Goal: Transaction & Acquisition: Obtain resource

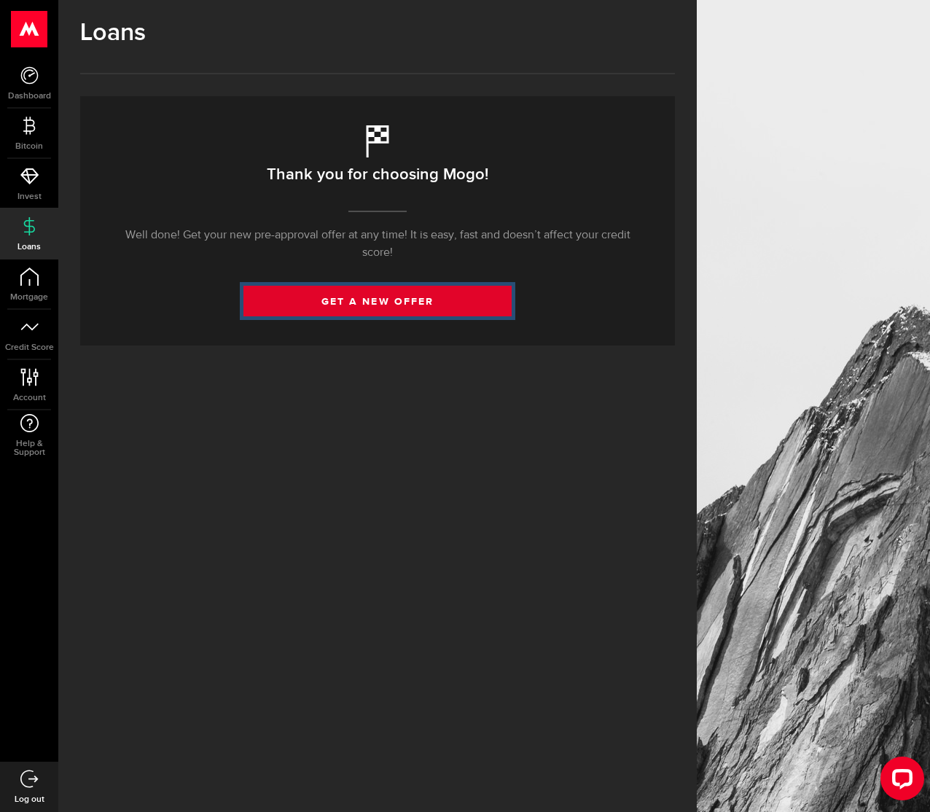
click at [353, 311] on link "get a new offer" at bounding box center [377, 301] width 268 height 31
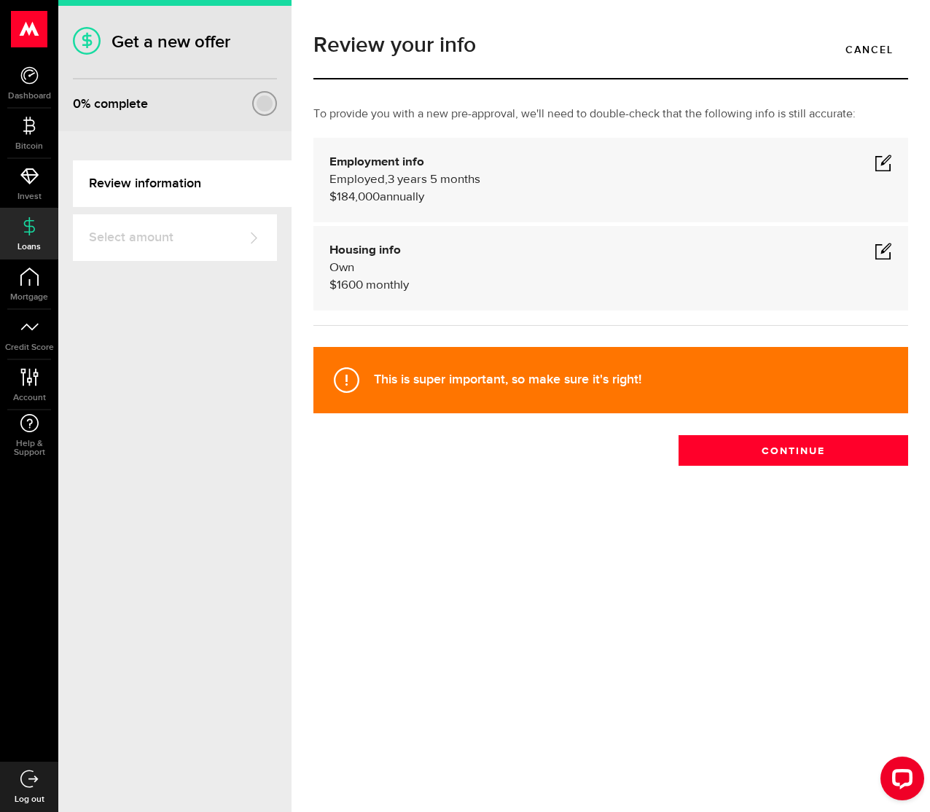
click at [369, 286] on span "monthly" at bounding box center [387, 285] width 43 height 12
click at [677, 265] on div "Housing info Own $ 1600 monthly" at bounding box center [610, 268] width 563 height 52
click at [890, 249] on span at bounding box center [883, 250] width 17 height 17
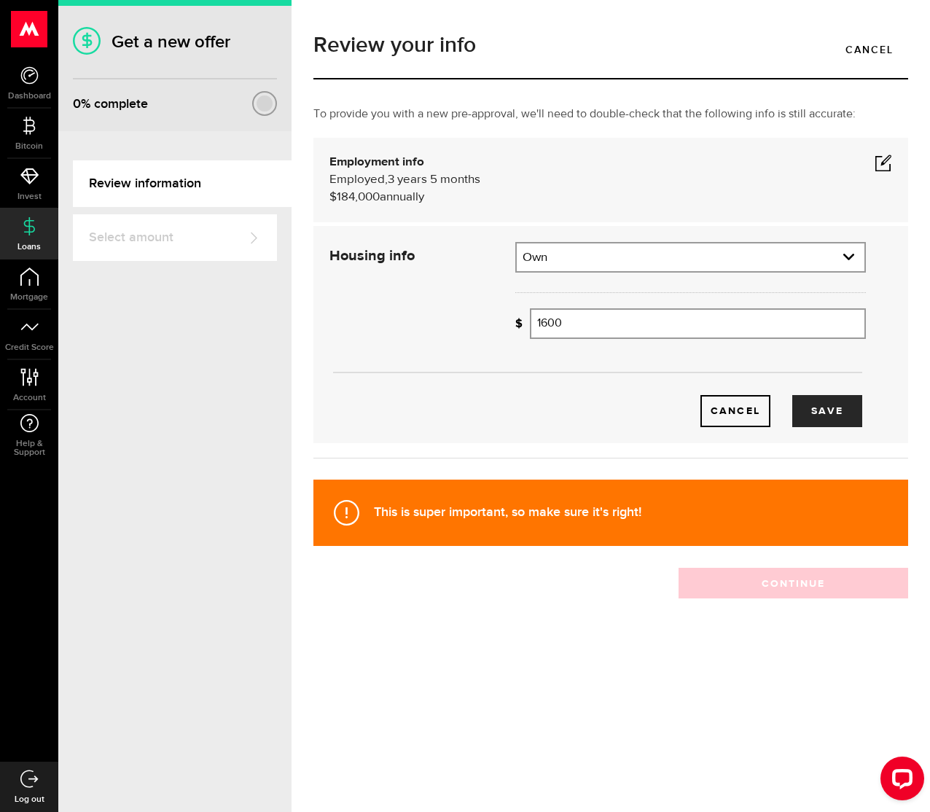
click at [581, 327] on input "1600" at bounding box center [698, 323] width 336 height 31
type input "1,100"
click at [806, 402] on button "Save" at bounding box center [827, 411] width 70 height 32
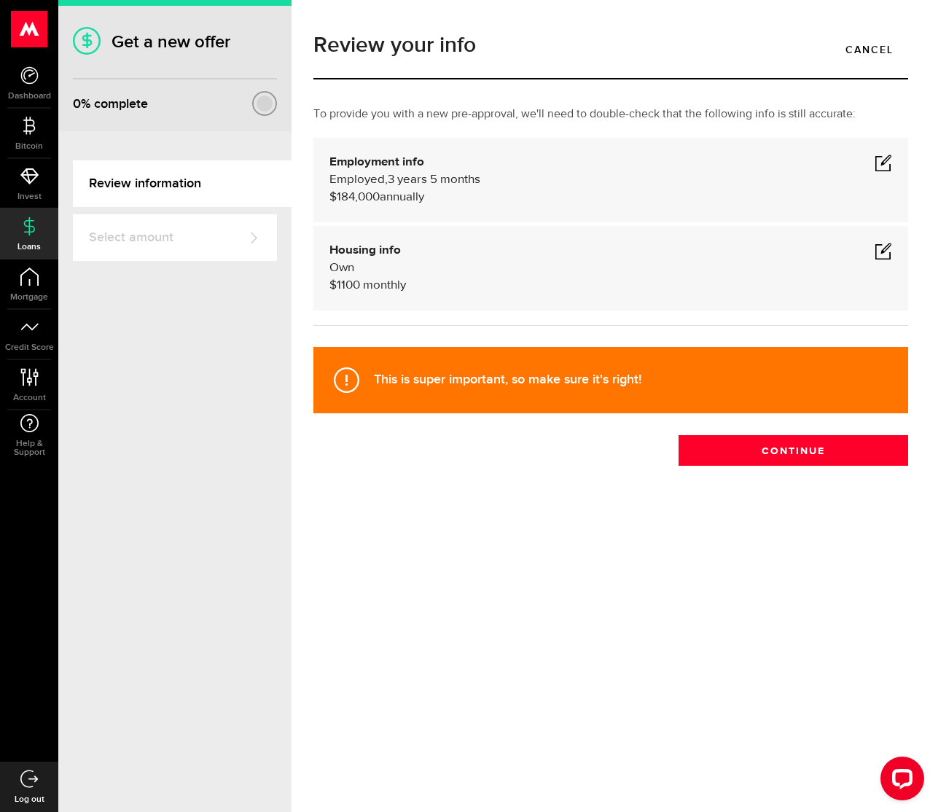
click at [881, 165] on span at bounding box center [883, 162] width 17 height 17
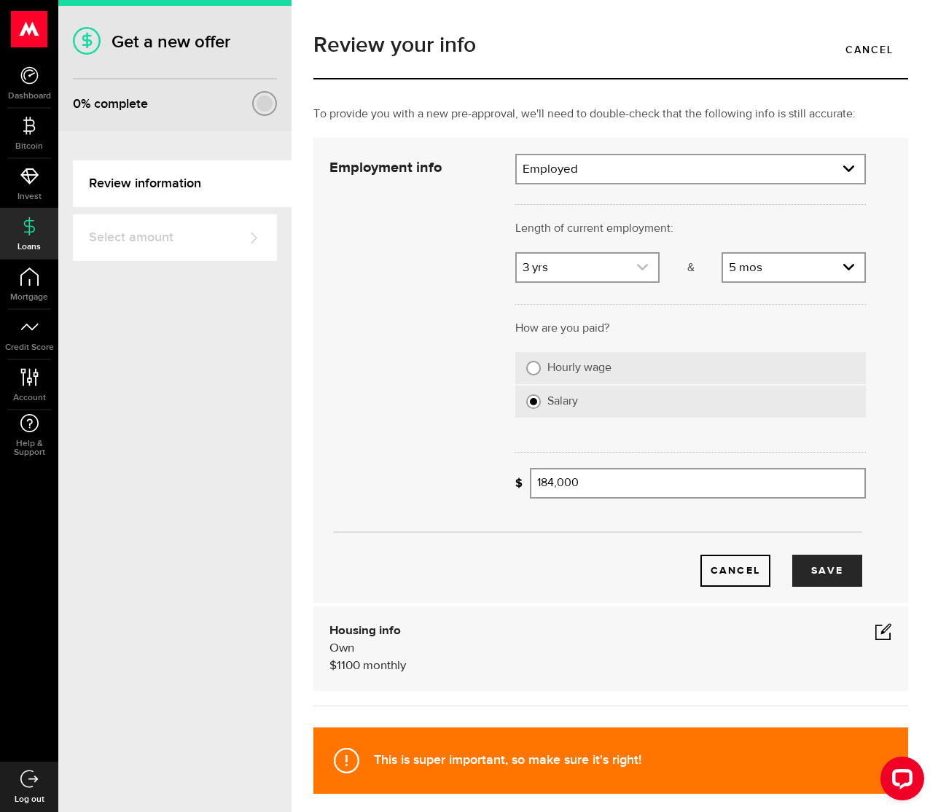
click at [636, 275] on link "expand select" at bounding box center [587, 268] width 141 height 28
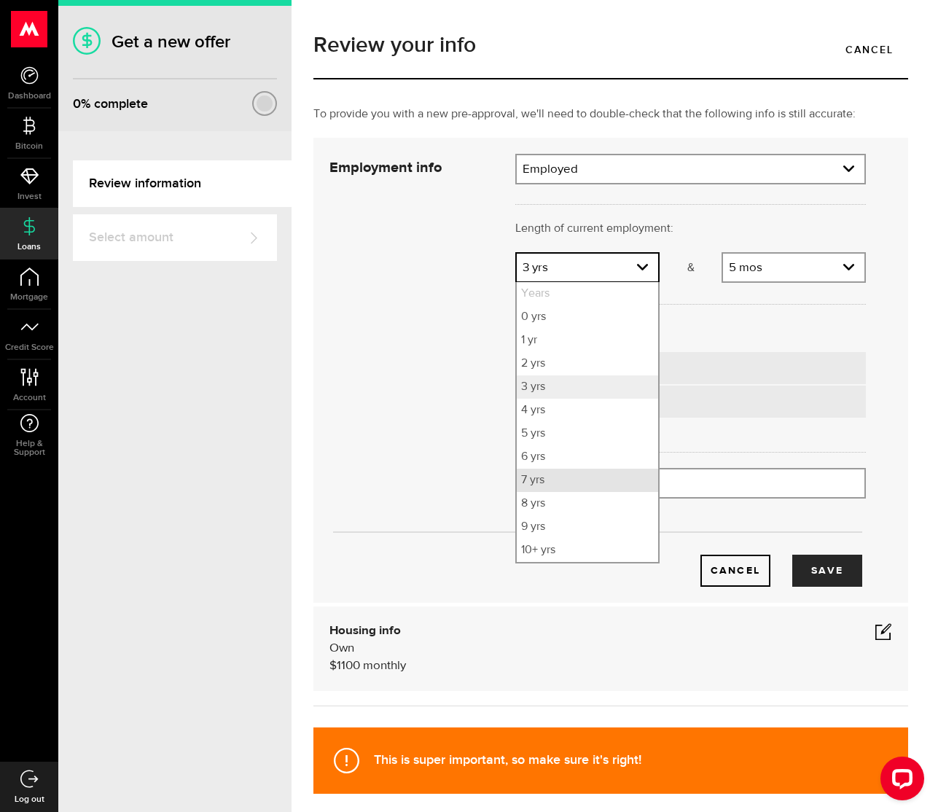
click at [577, 478] on li "7 yrs" at bounding box center [587, 480] width 141 height 23
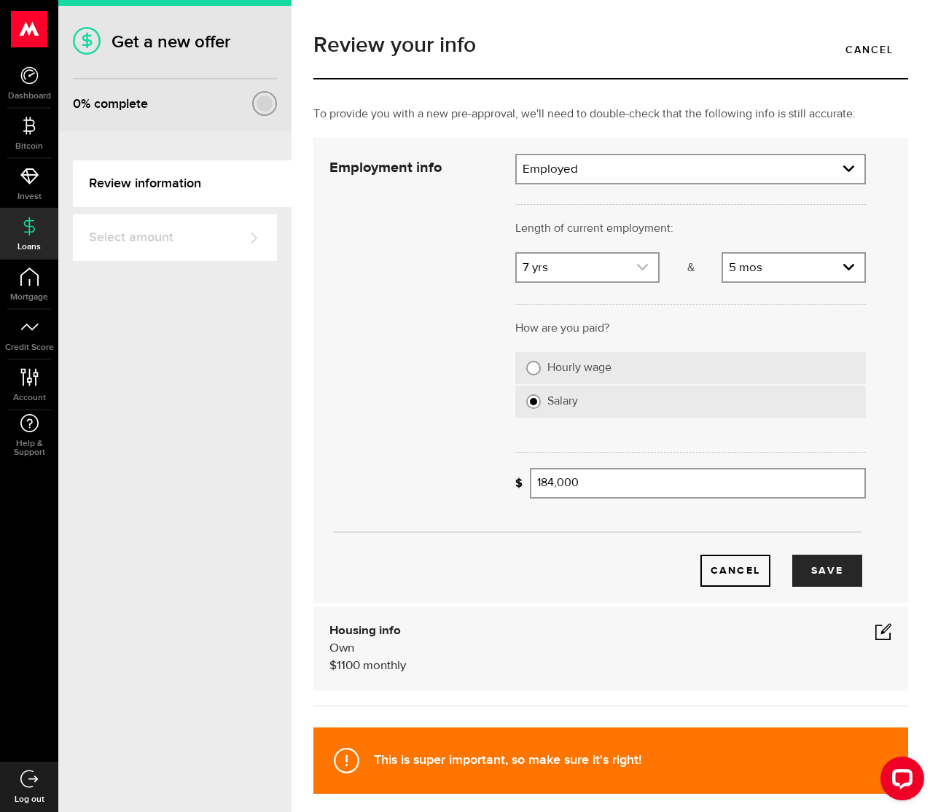
click at [586, 265] on link "expand select" at bounding box center [587, 268] width 141 height 28
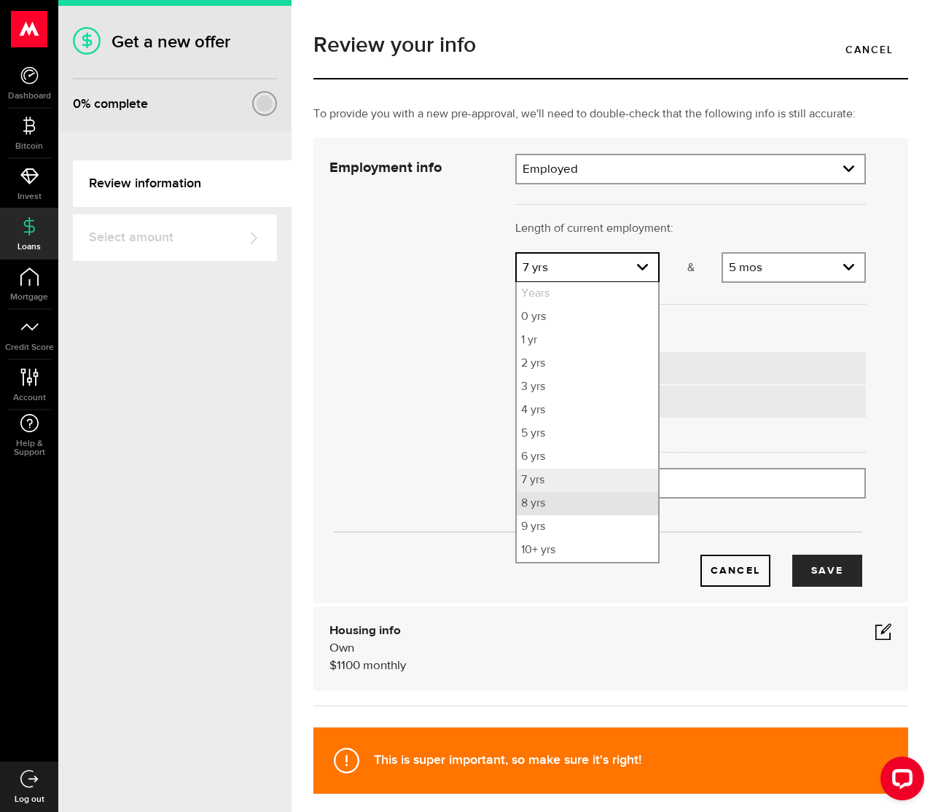
click at [582, 504] on li "8 yrs" at bounding box center [587, 503] width 141 height 23
select select "8"
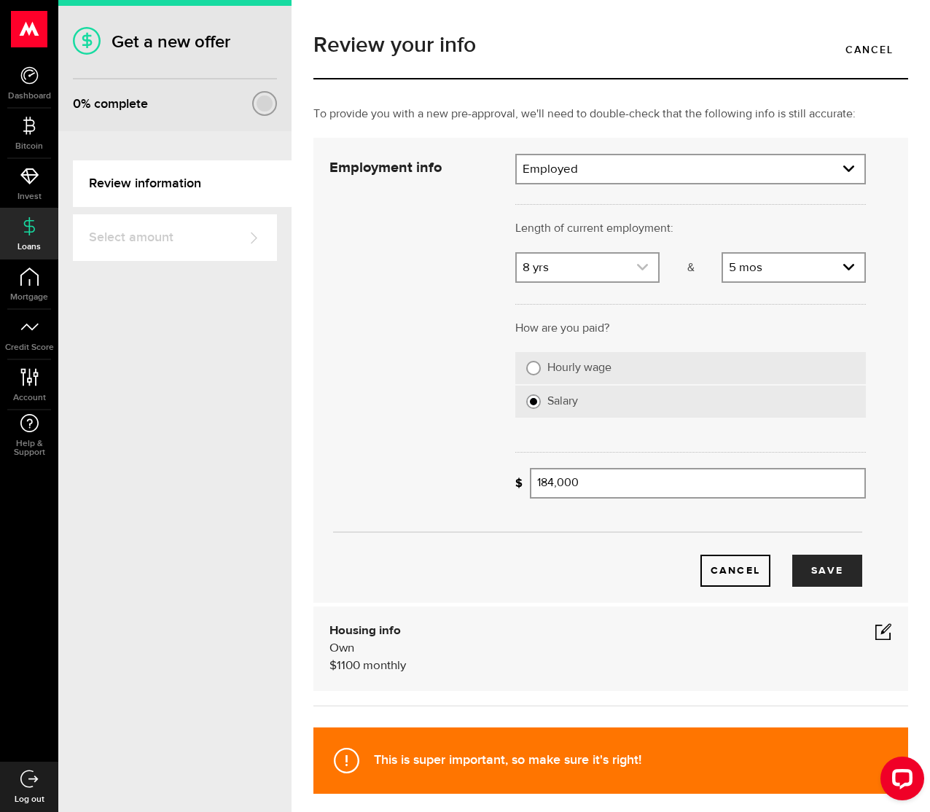
click at [598, 279] on link "expand select" at bounding box center [587, 268] width 141 height 28
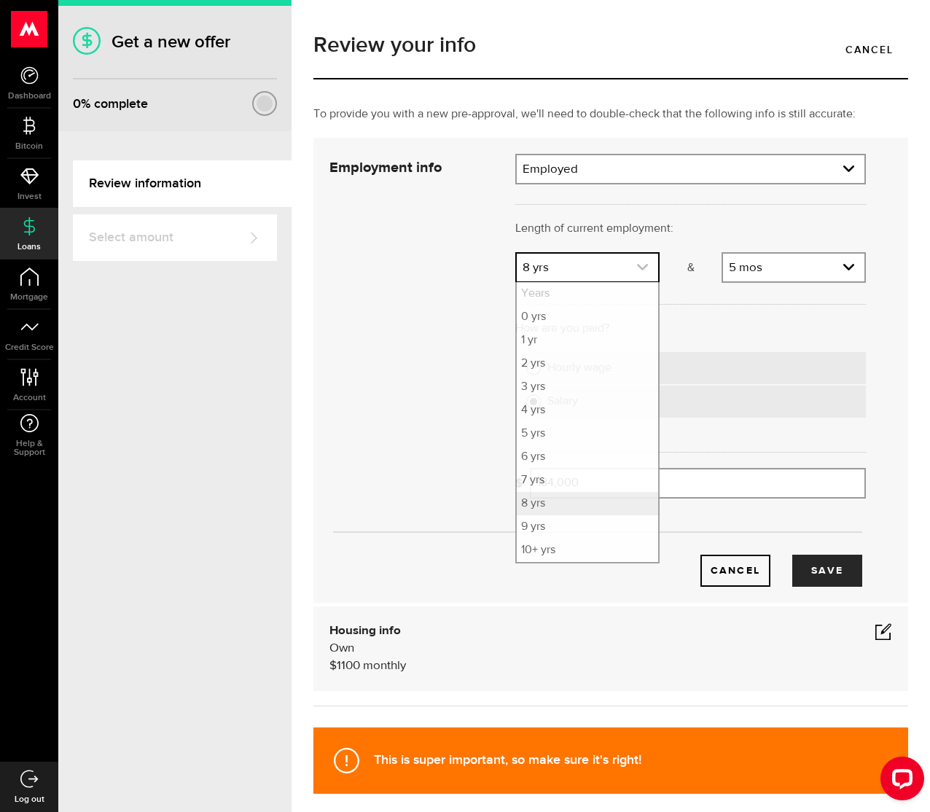
click at [598, 277] on link "expand select" at bounding box center [587, 268] width 141 height 28
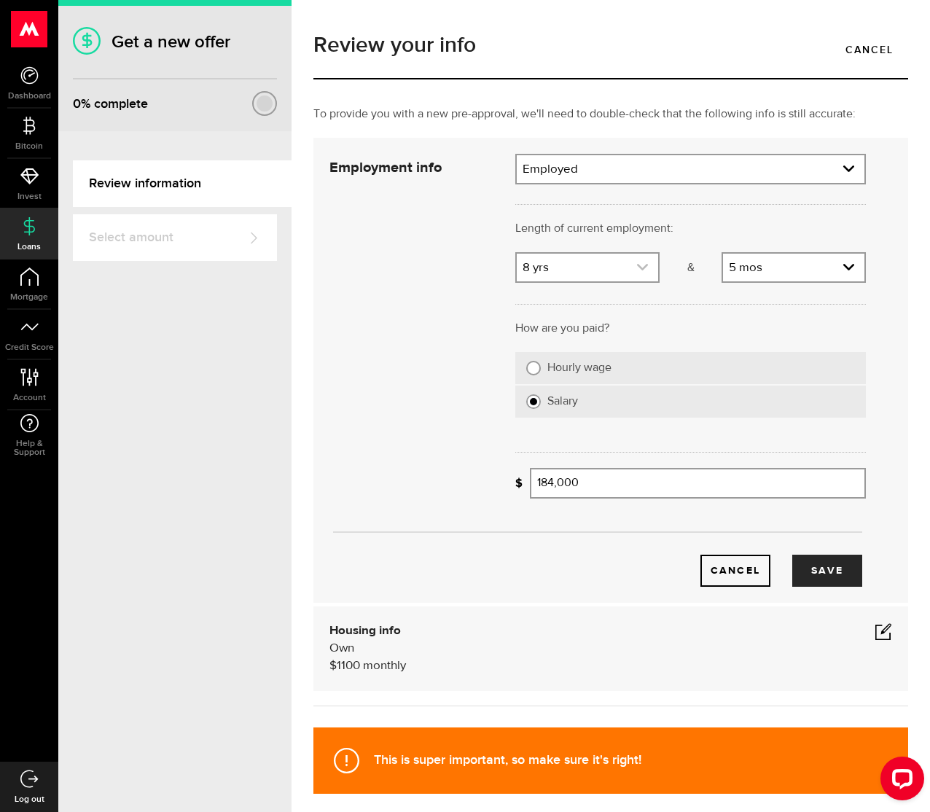
click at [598, 277] on link "expand select" at bounding box center [587, 268] width 141 height 28
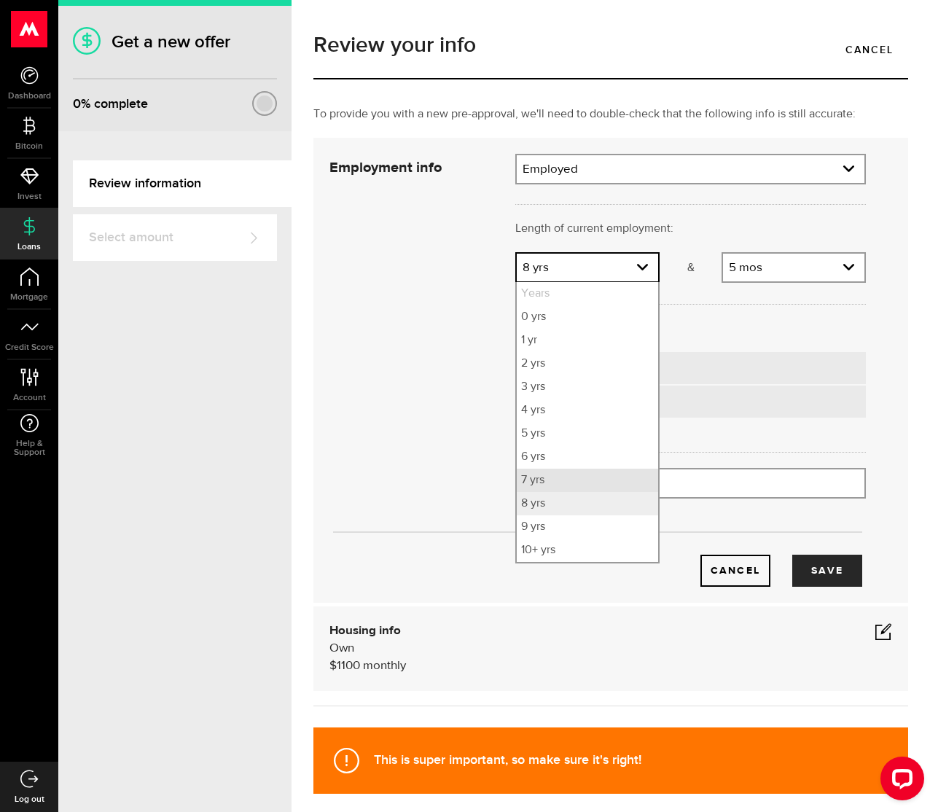
drag, startPoint x: 579, startPoint y: 477, endPoint x: 504, endPoint y: 497, distance: 76.9
click at [579, 477] on li "7 yrs" at bounding box center [587, 480] width 141 height 23
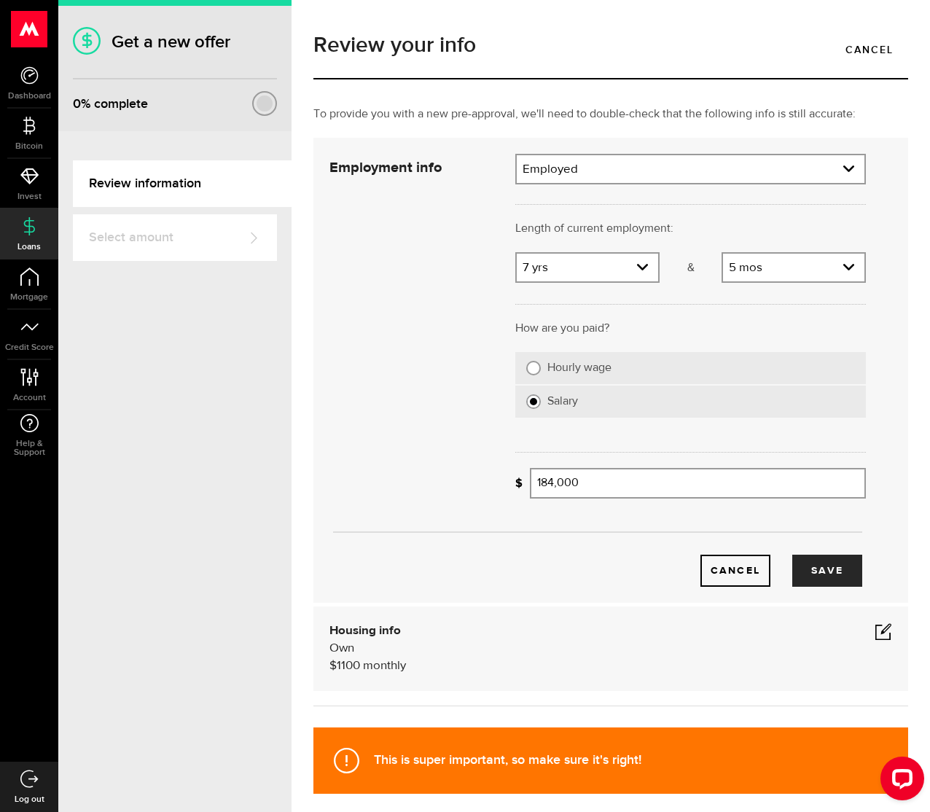
click at [367, 481] on div "Cancel Save" at bounding box center [598, 370] width 580 height 433
click at [630, 485] on input "184000" at bounding box center [698, 483] width 336 height 31
click at [663, 531] on div "Cancel Save" at bounding box center [598, 548] width 580 height 77
click at [547, 488] on input "164000" at bounding box center [698, 483] width 336 height 31
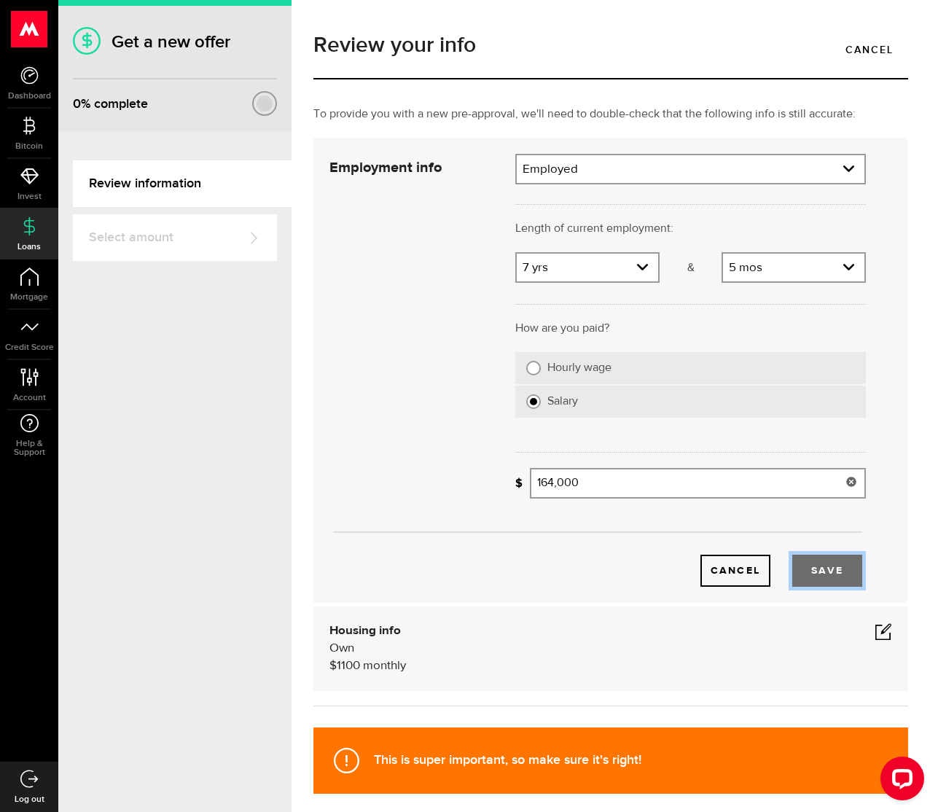
click at [803, 574] on button "Save" at bounding box center [827, 571] width 70 height 32
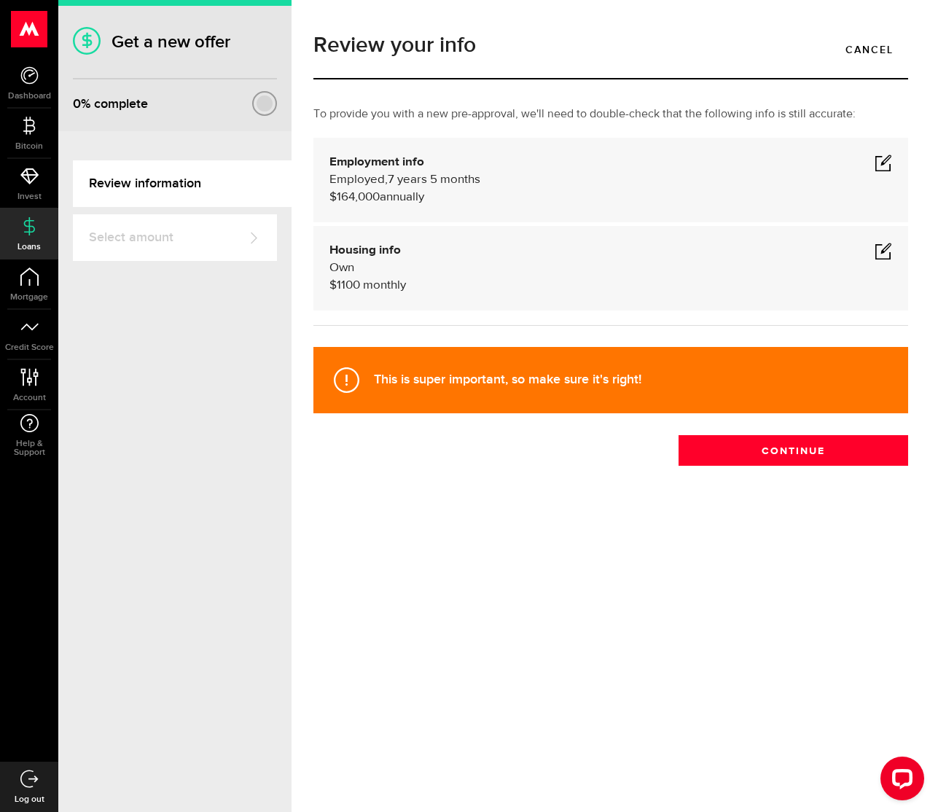
click at [882, 165] on span at bounding box center [883, 162] width 17 height 17
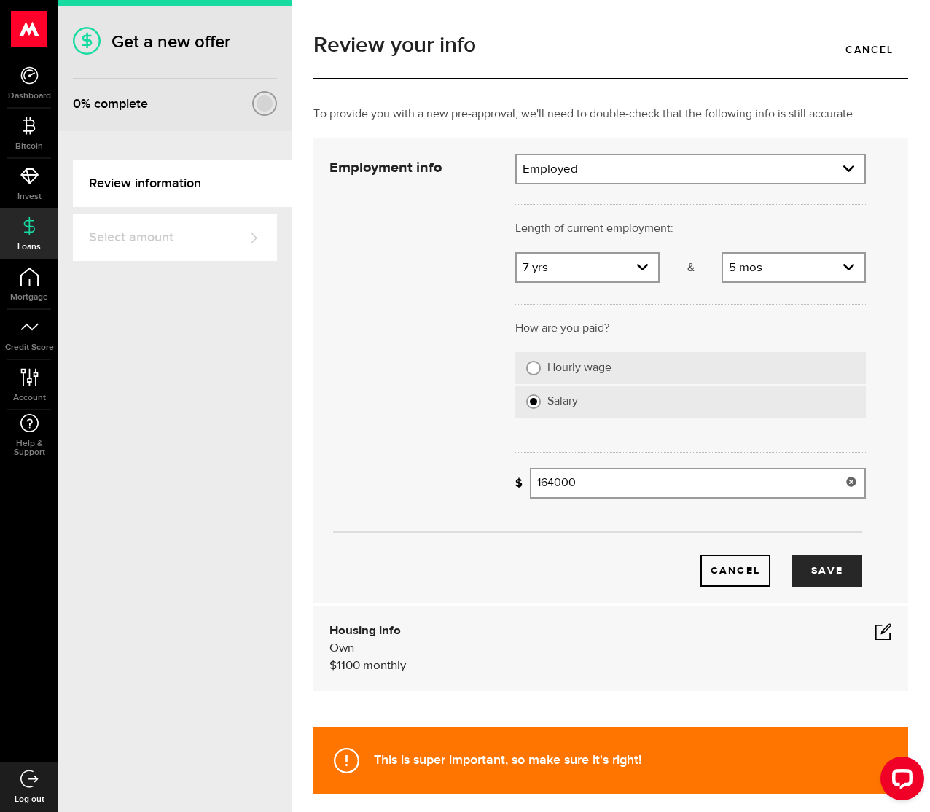
click at [547, 481] on input "164000" at bounding box center [698, 483] width 336 height 31
type input "162,000"
click at [808, 570] on button "Save" at bounding box center [827, 571] width 70 height 32
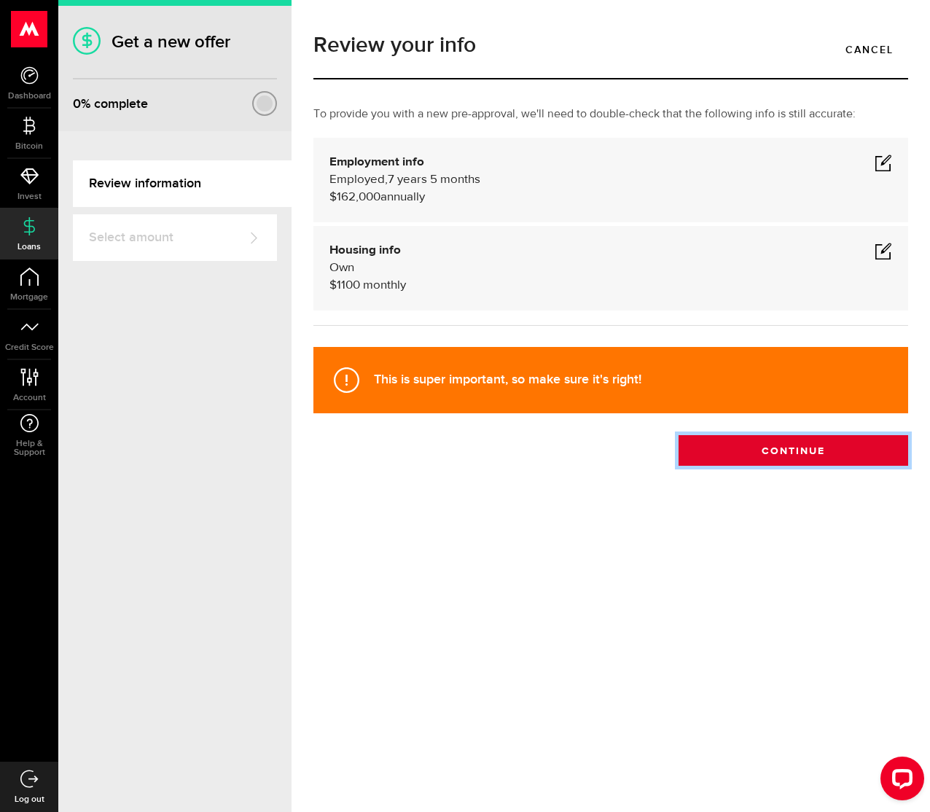
click at [744, 459] on button "Continue" at bounding box center [794, 450] width 230 height 31
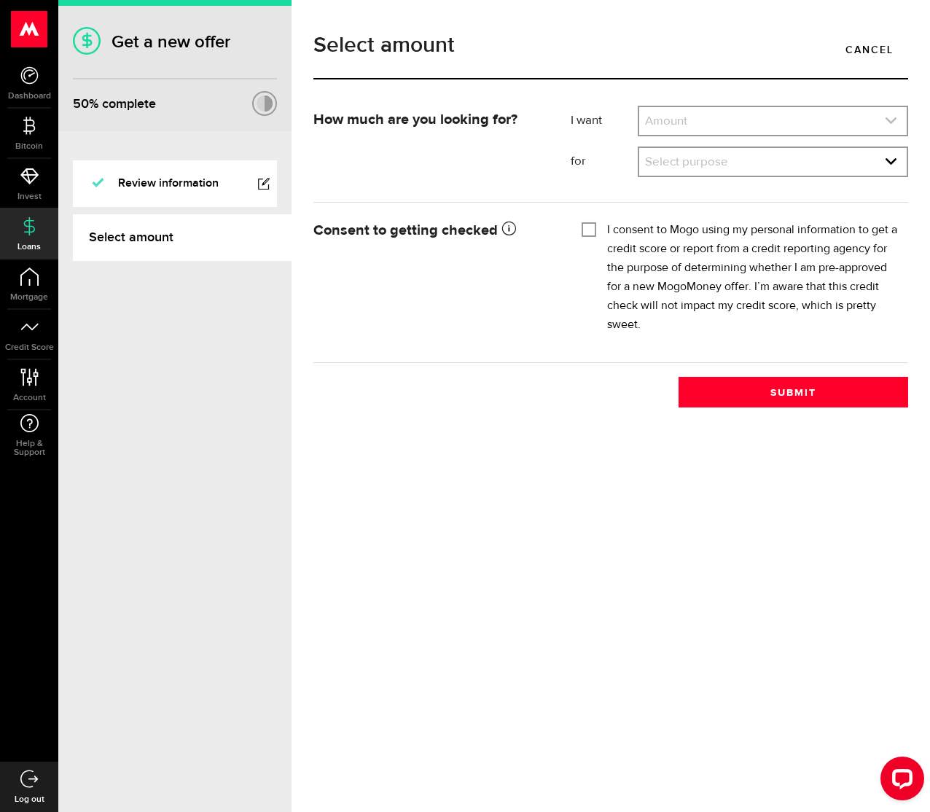
click at [672, 129] on link "expand select" at bounding box center [773, 121] width 268 height 28
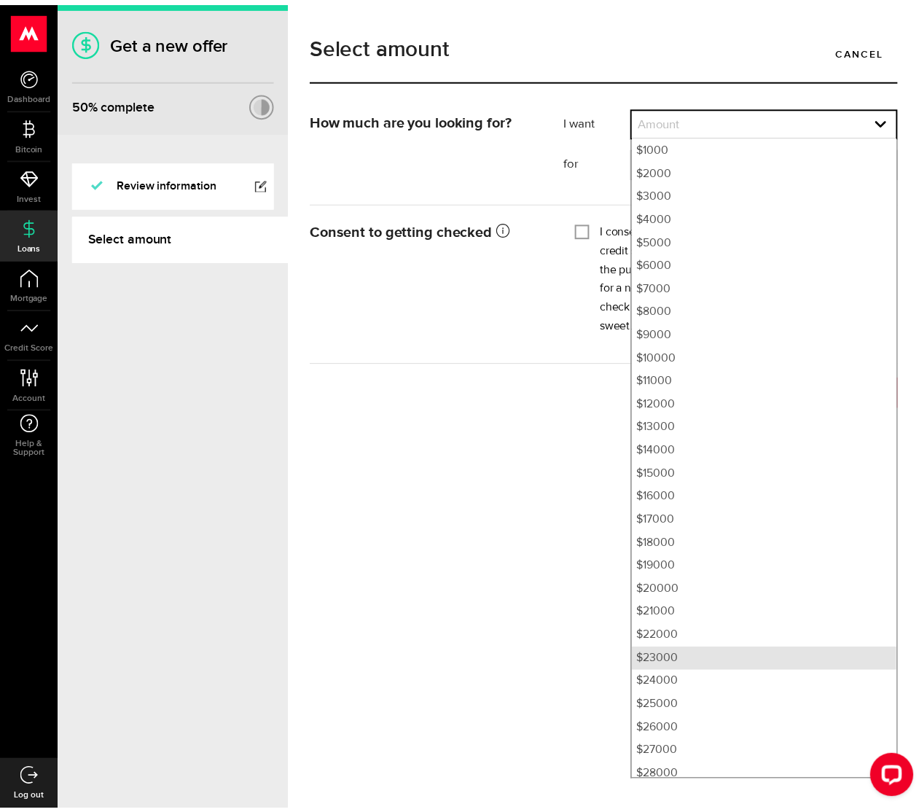
scroll to position [73, 0]
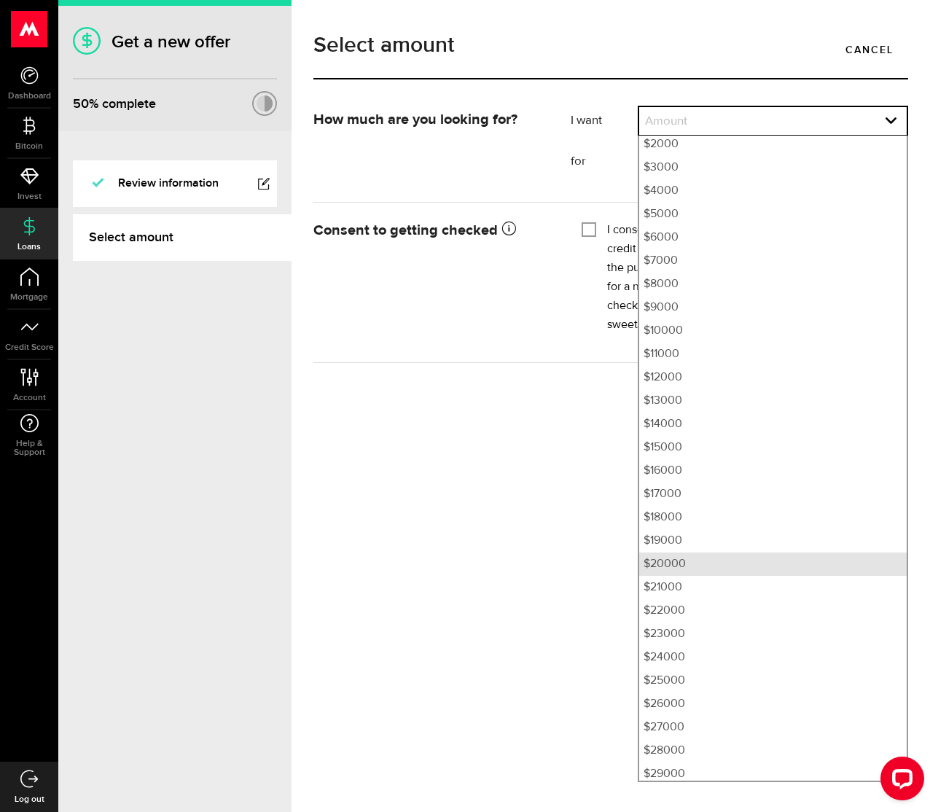
click at [676, 569] on li "$20000" at bounding box center [773, 564] width 268 height 23
select select "20000"
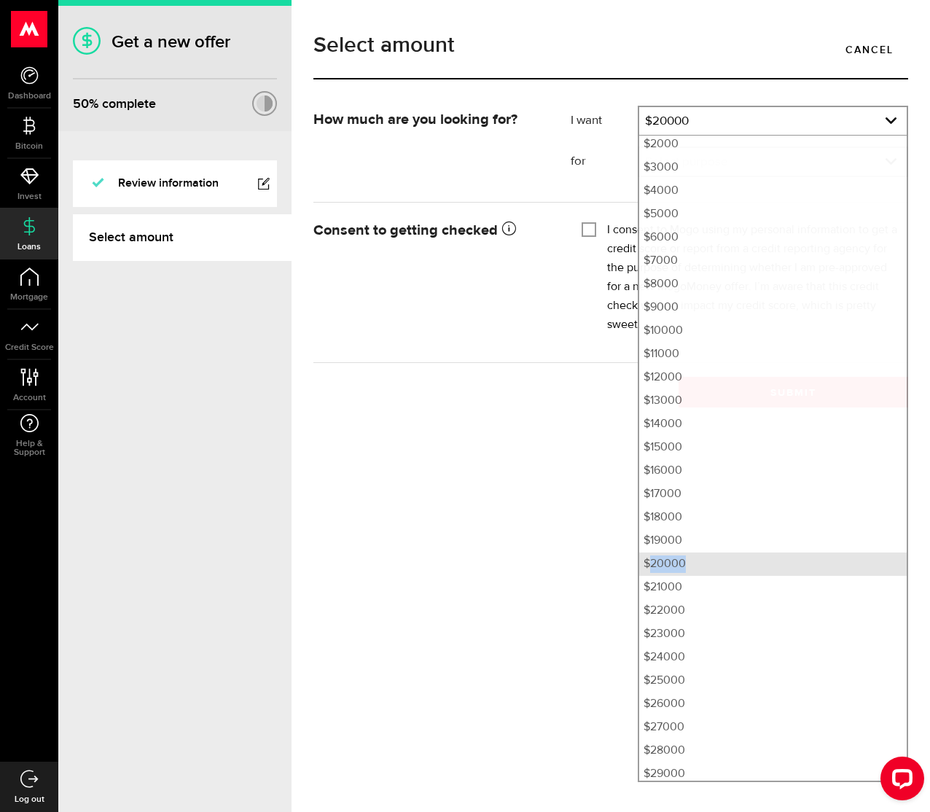
click at [676, 569] on li "$20000" at bounding box center [773, 564] width 268 height 23
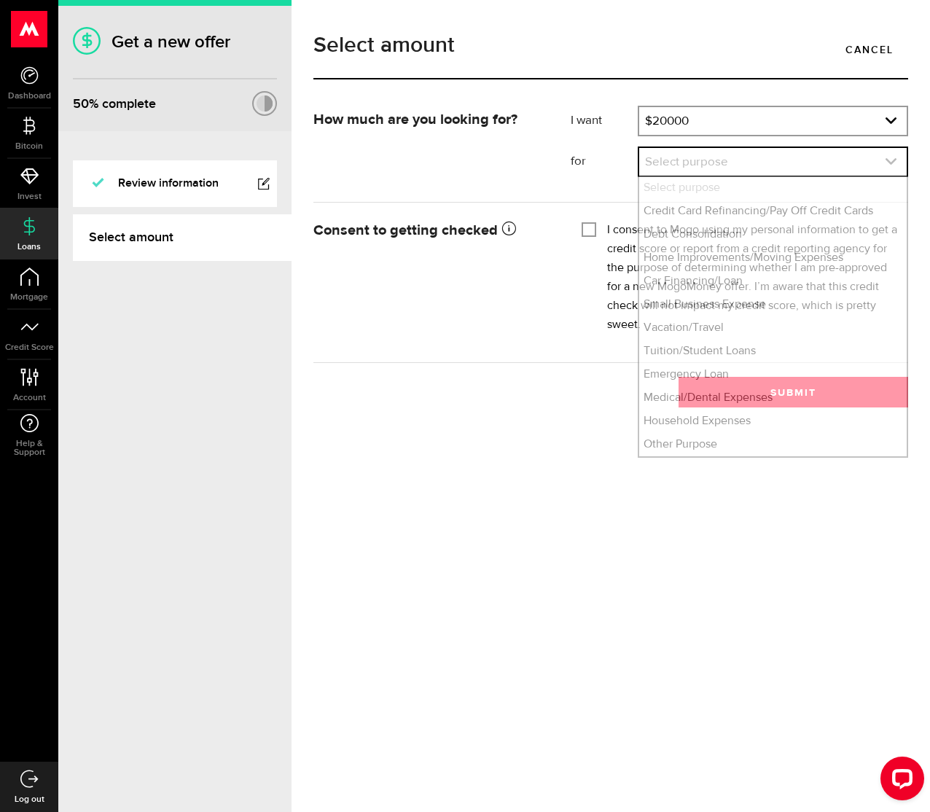
click at [713, 172] on link "expand select" at bounding box center [773, 162] width 268 height 28
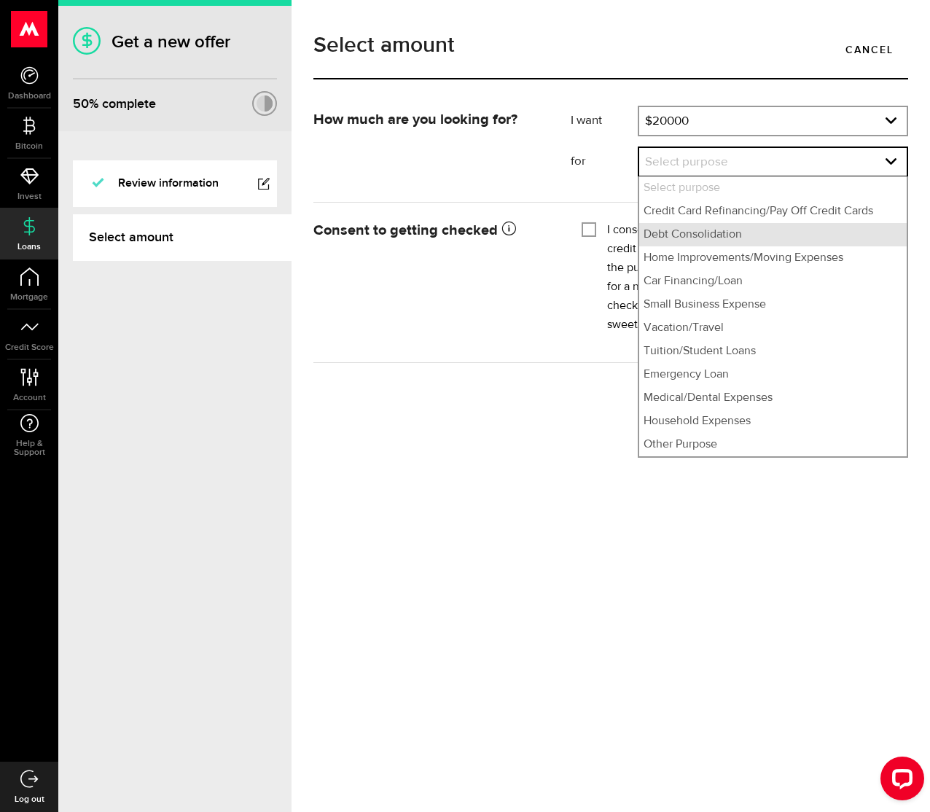
click at [699, 234] on li "Debt Consolidation" at bounding box center [773, 234] width 268 height 23
select select "Debt Consolidation"
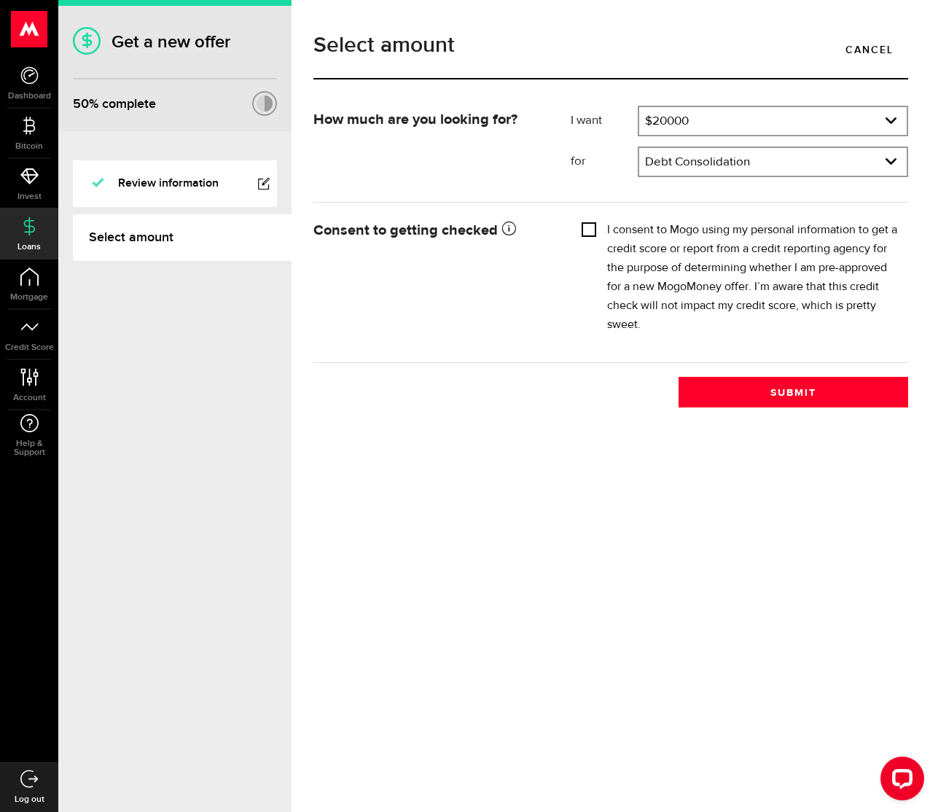
click at [589, 229] on input "I consent to Mogo using my personal information to get a credit score or report…" at bounding box center [589, 228] width 15 height 15
checkbox input "true"
click at [785, 360] on form "How much are you looking for? I want Amount How much credit would you like? $20…" at bounding box center [610, 234] width 595 height 257
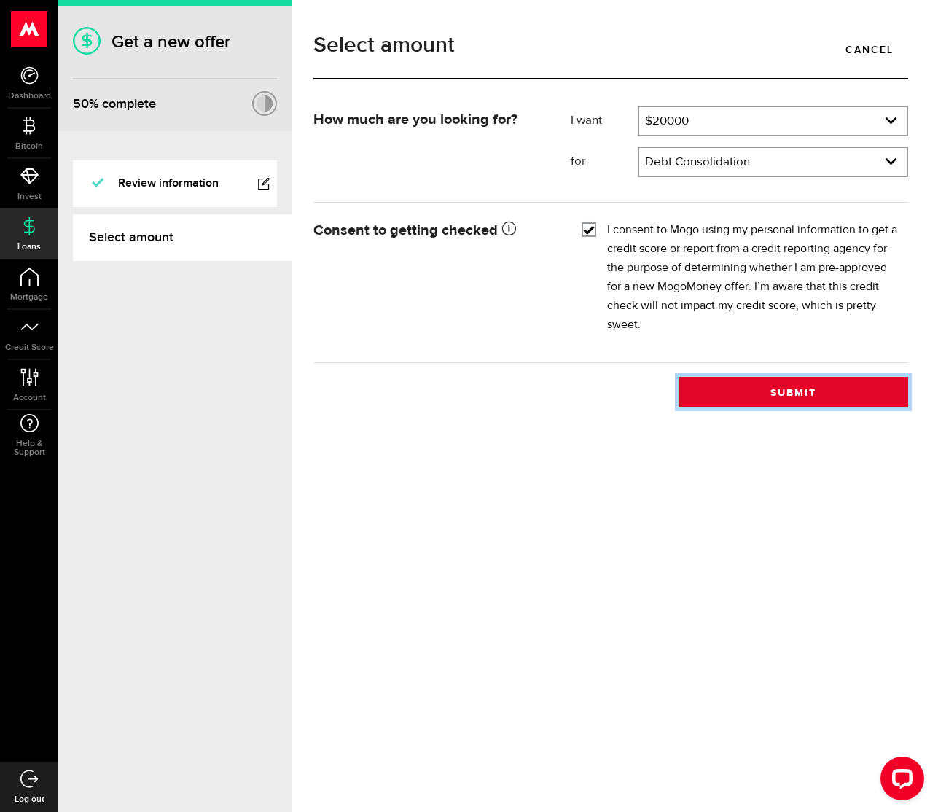
click at [782, 397] on button "Submit" at bounding box center [794, 392] width 230 height 31
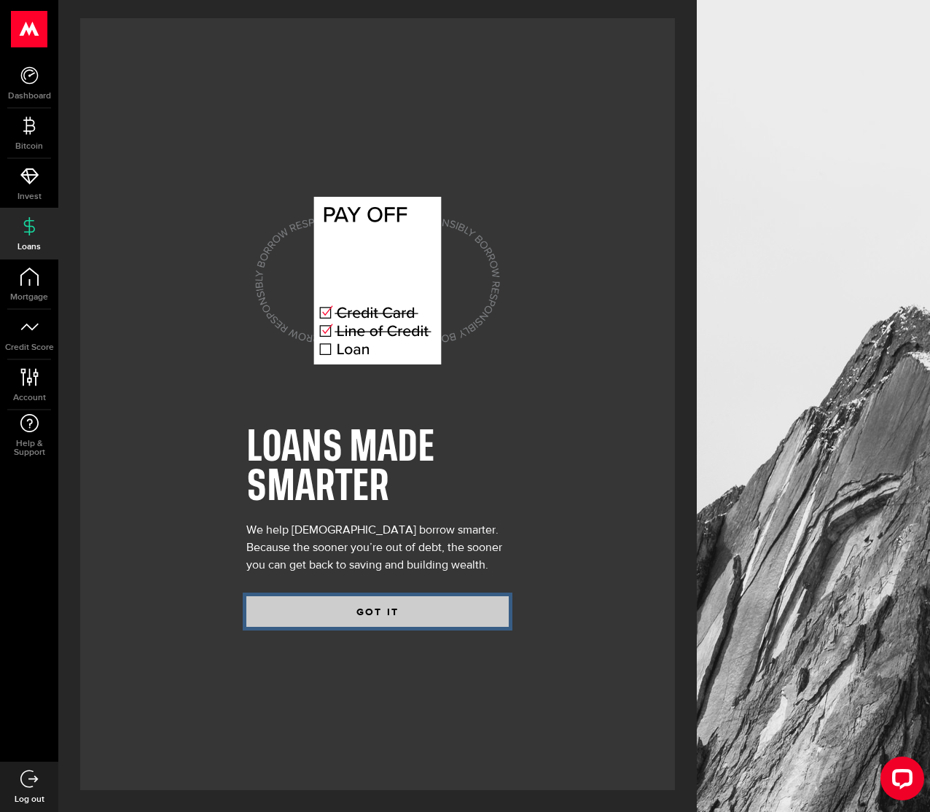
click at [424, 602] on button "GOT IT" at bounding box center [377, 611] width 262 height 31
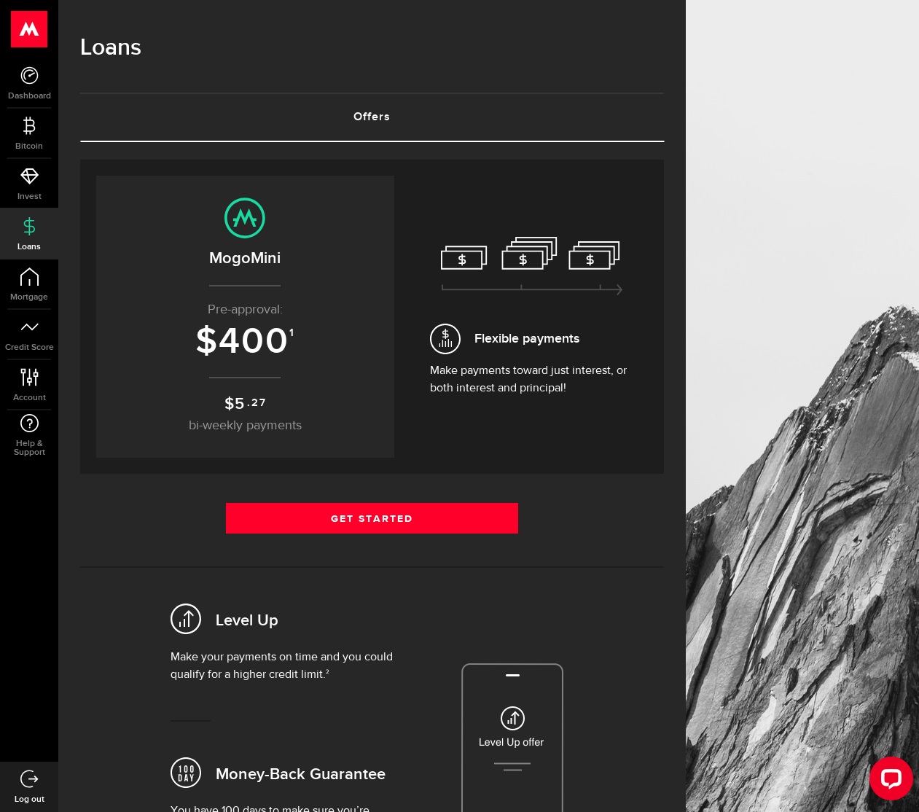
drag, startPoint x: 435, startPoint y: 570, endPoint x: 343, endPoint y: 429, distance: 168.0
click at [525, 343] on span "Flexible payments" at bounding box center [527, 339] width 105 height 20
drag, startPoint x: 485, startPoint y: 395, endPoint x: 286, endPoint y: 318, distance: 213.5
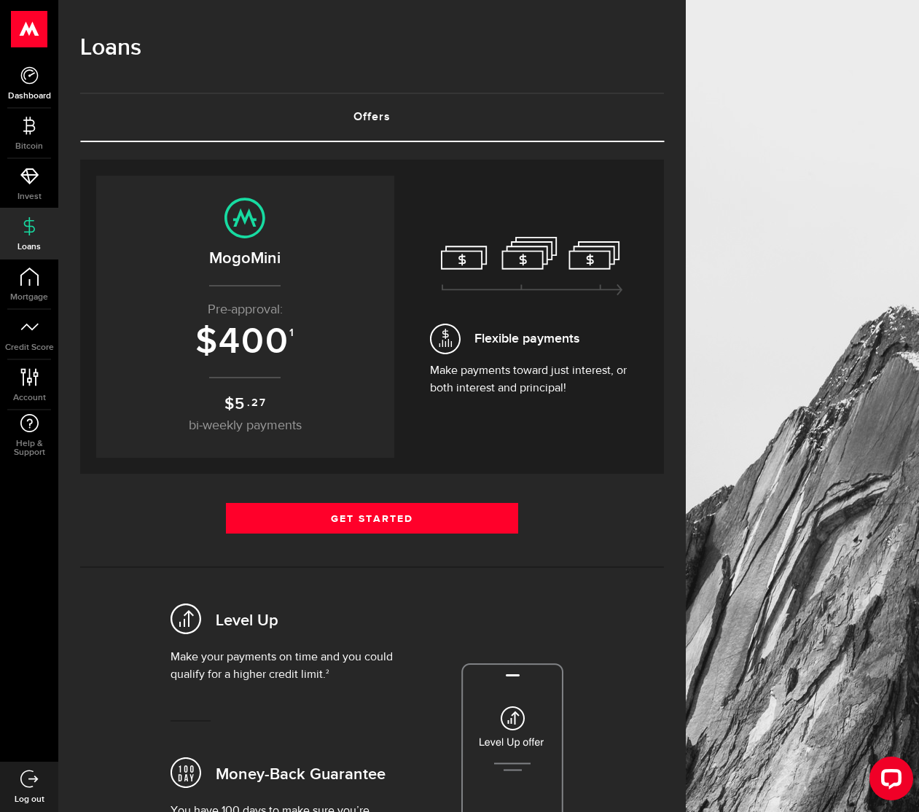
click at [26, 86] on link "Dashboard" at bounding box center [29, 83] width 58 height 50
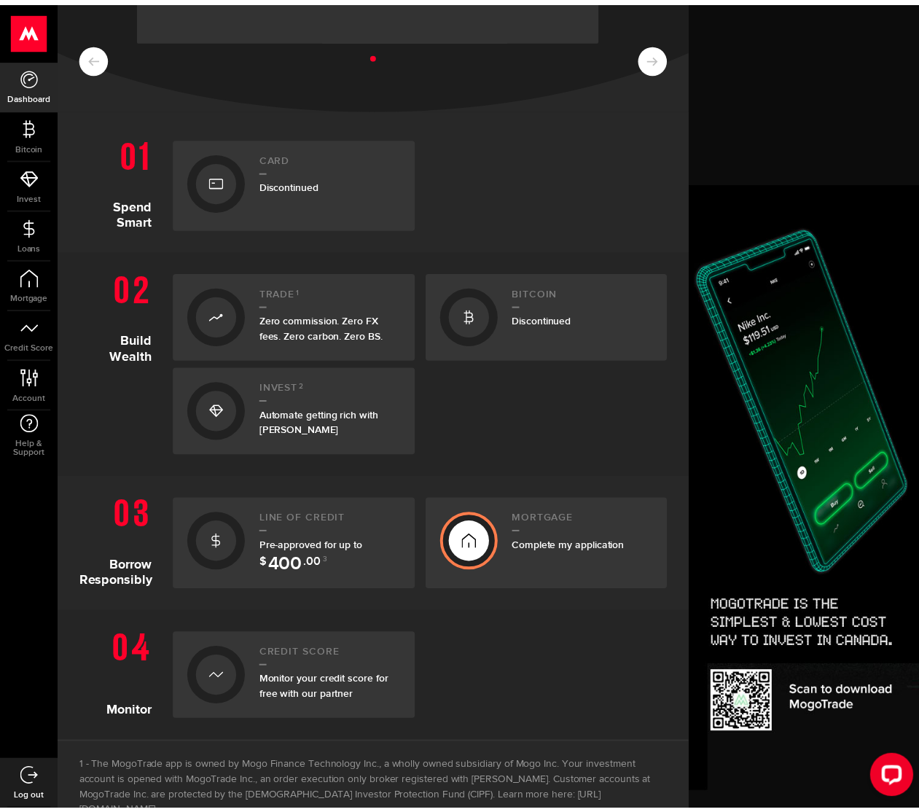
scroll to position [292, 0]
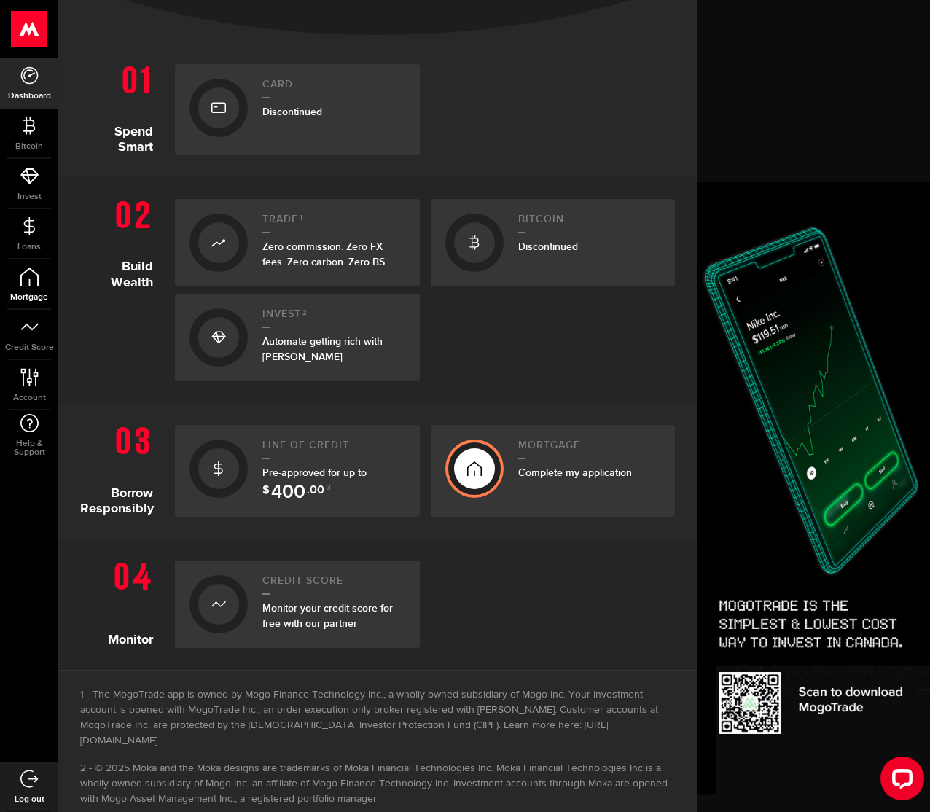
click at [44, 277] on link "Mortgage" at bounding box center [29, 285] width 58 height 50
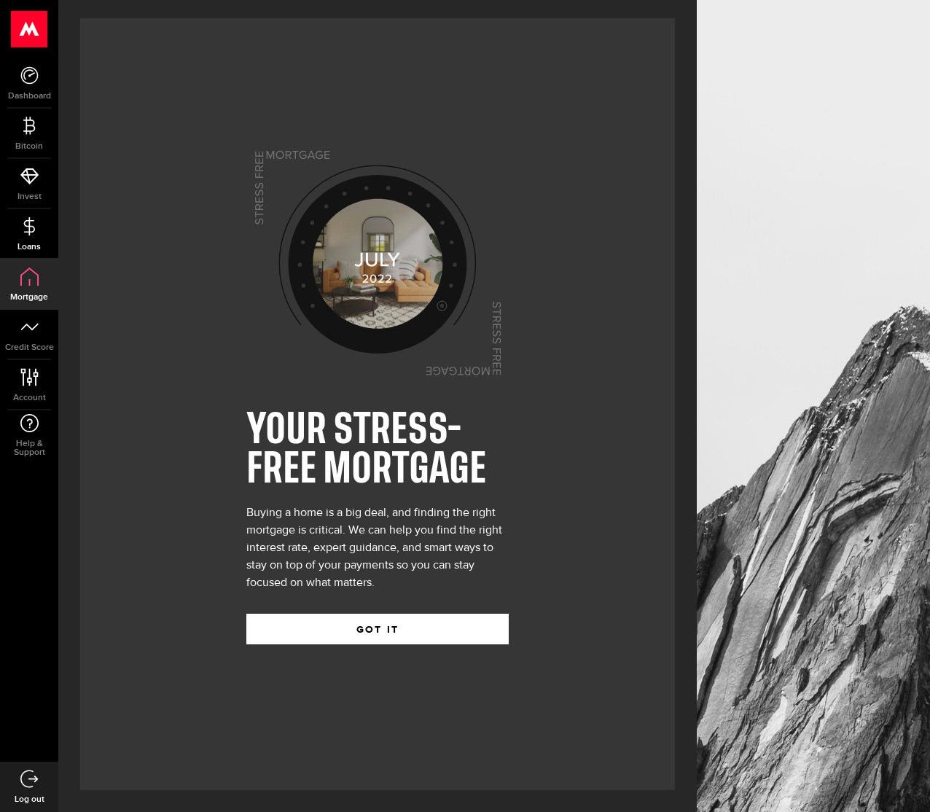
click at [30, 233] on icon at bounding box center [29, 226] width 18 height 18
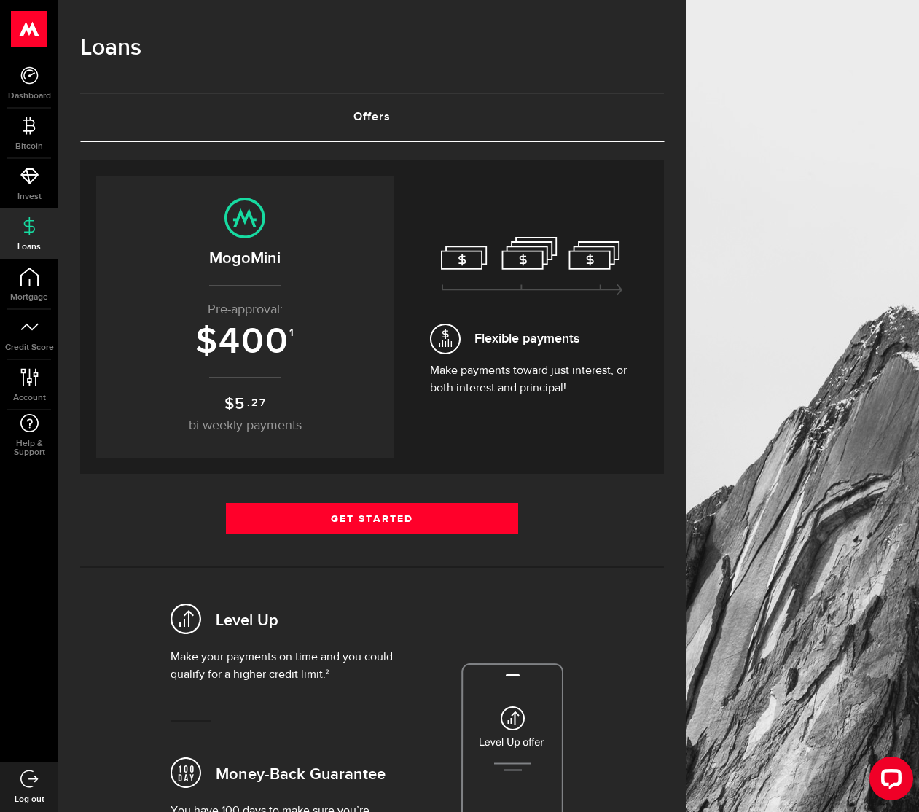
click at [502, 389] on p "Make payments toward just interest, or both interest and principal!" at bounding box center [532, 379] width 204 height 35
click at [498, 349] on span "Flexible payments" at bounding box center [532, 339] width 204 height 31
click at [495, 335] on span "Flexible payments" at bounding box center [527, 339] width 105 height 20
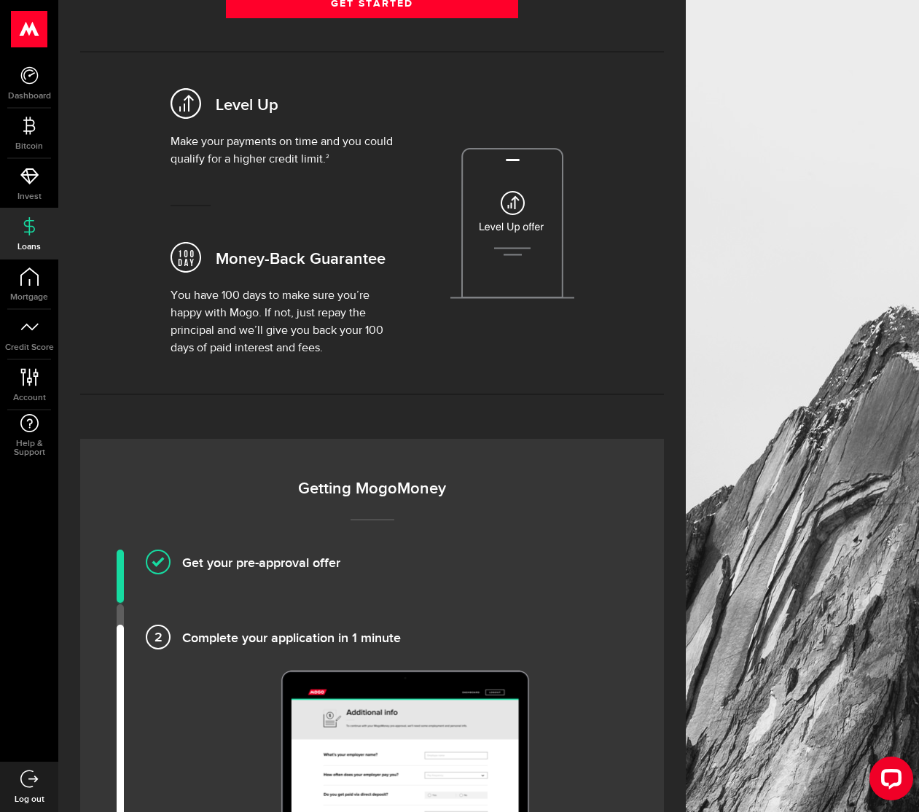
drag, startPoint x: 425, startPoint y: 376, endPoint x: 427, endPoint y: 457, distance: 80.9
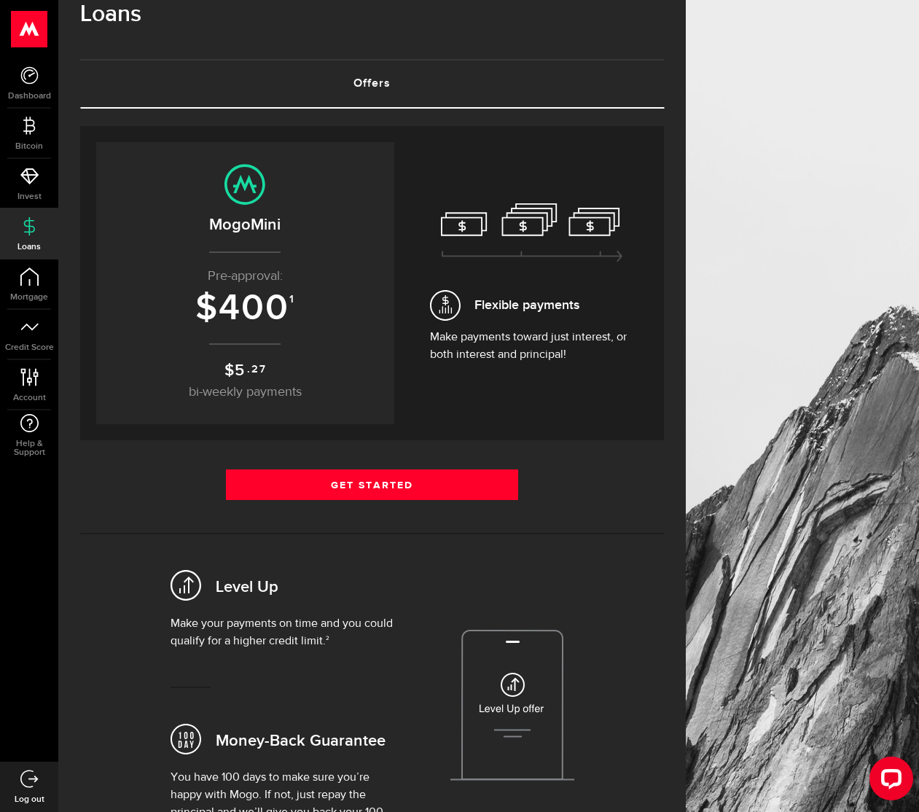
drag, startPoint x: 429, startPoint y: 453, endPoint x: 381, endPoint y: 289, distance: 171.4
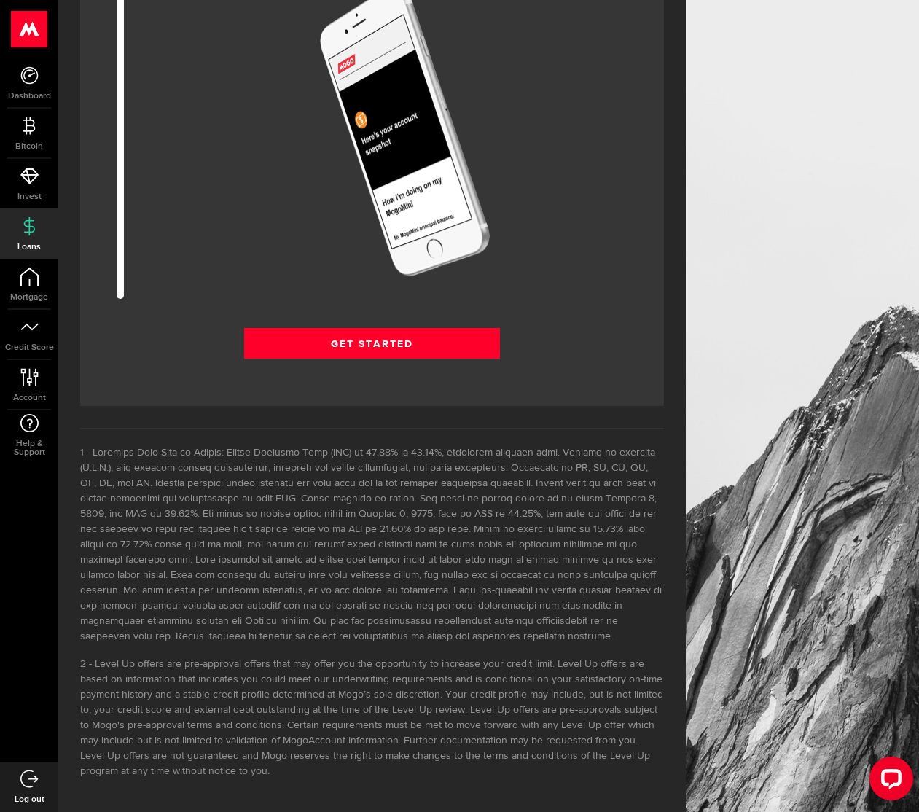
drag, startPoint x: 381, startPoint y: 289, endPoint x: 466, endPoint y: 475, distance: 204.2
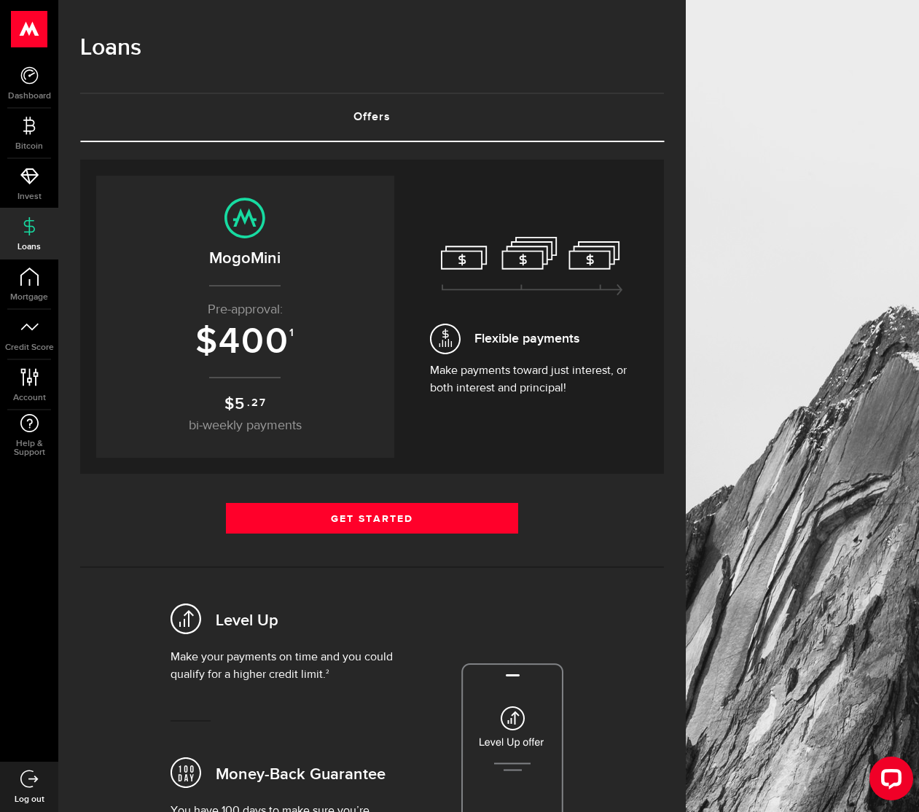
drag, startPoint x: 466, startPoint y: 475, endPoint x: 356, endPoint y: 284, distance: 220.4
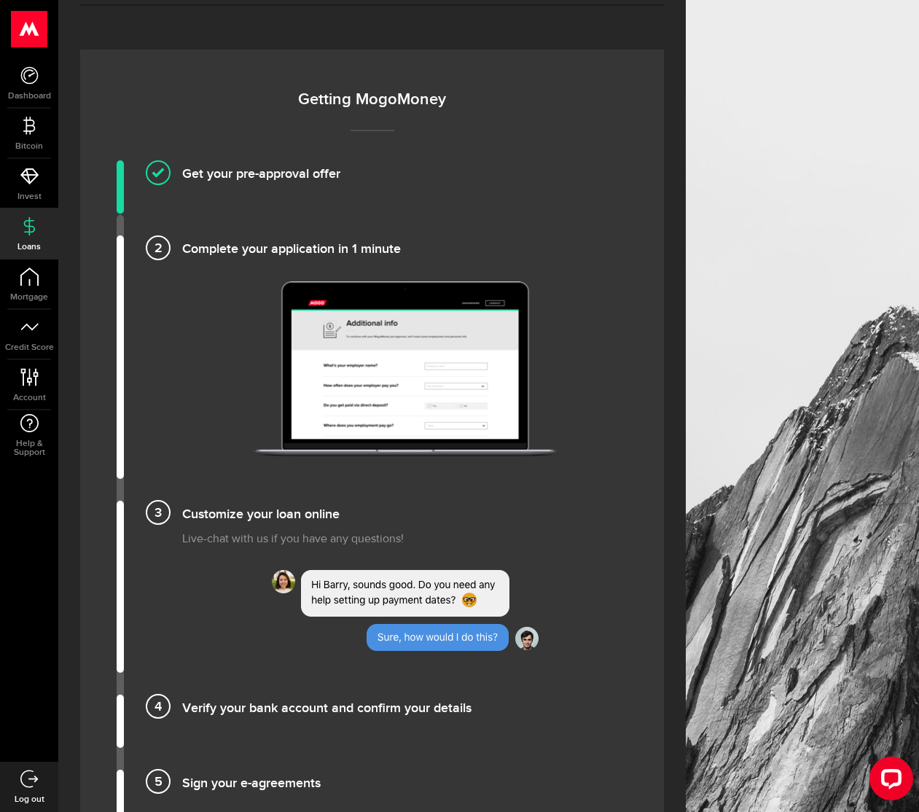
drag, startPoint x: 356, startPoint y: 284, endPoint x: 363, endPoint y: 295, distance: 13.8
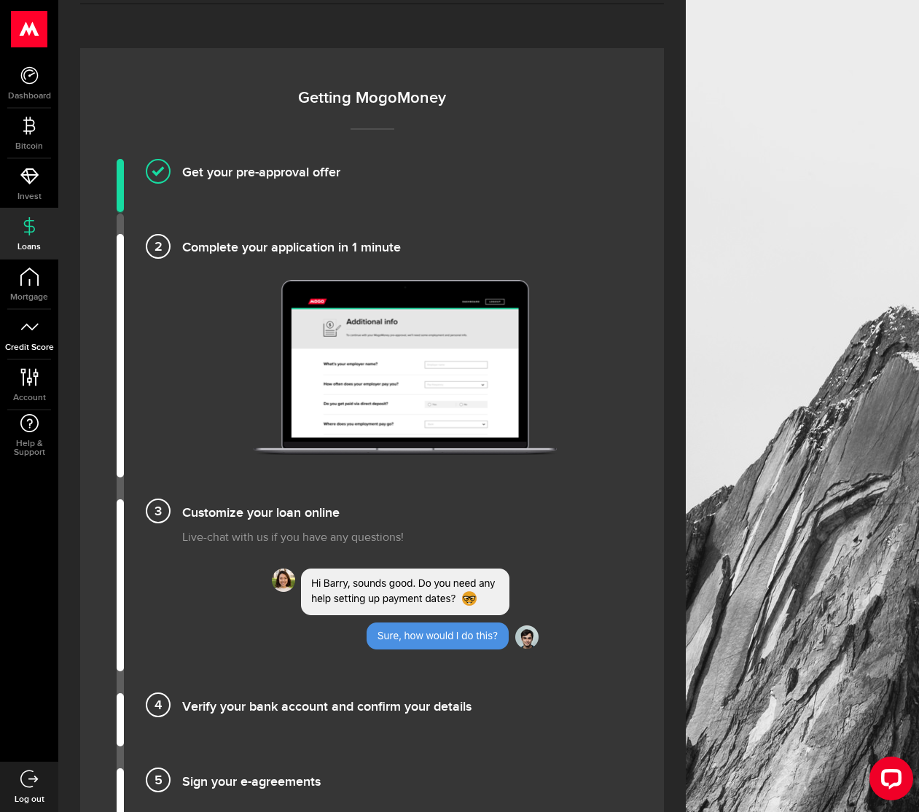
click at [44, 335] on link "Credit Score" at bounding box center [29, 335] width 58 height 50
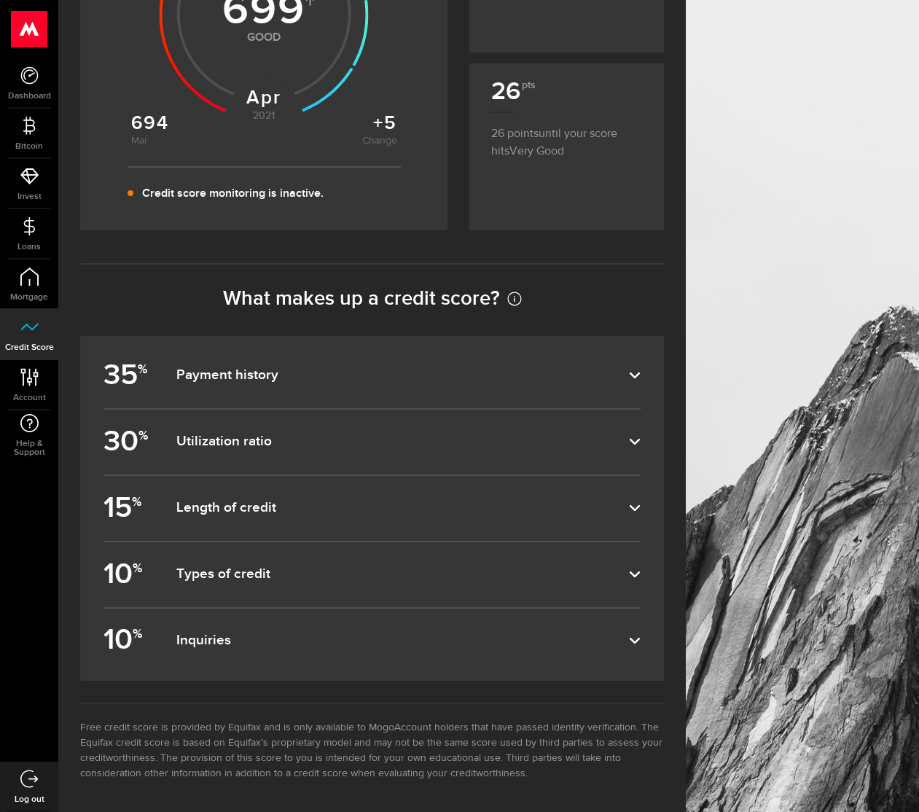
drag, startPoint x: 211, startPoint y: 215, endPoint x: 202, endPoint y: 244, distance: 30.4
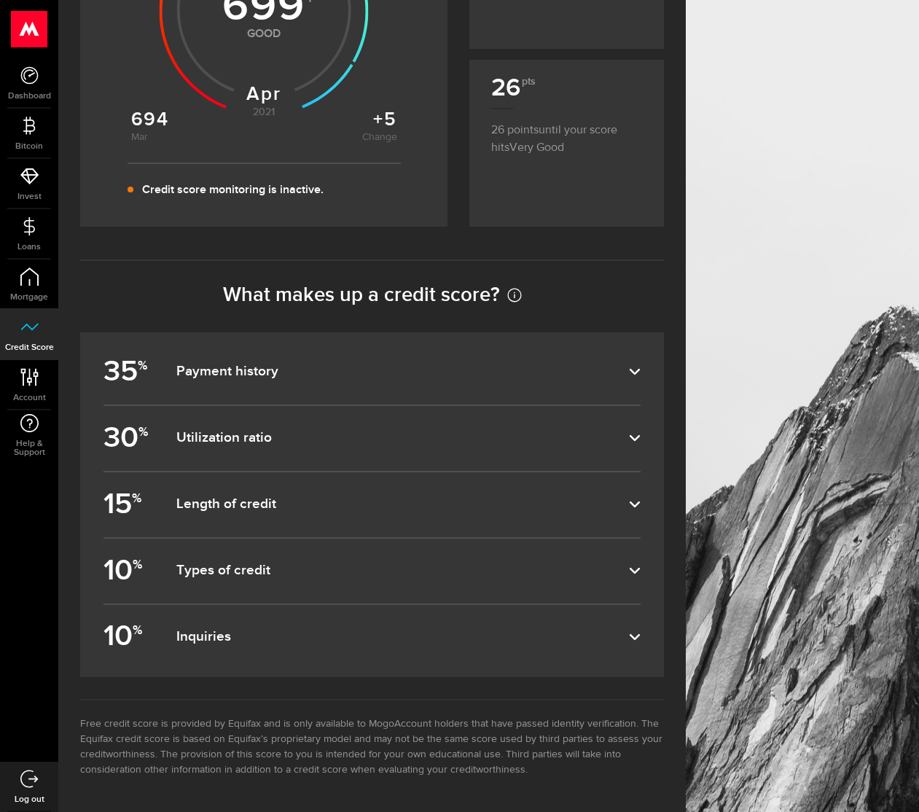
drag, startPoint x: 202, startPoint y: 244, endPoint x: 128, endPoint y: 267, distance: 77.7
click at [28, 375] on icon at bounding box center [30, 377] width 20 height 18
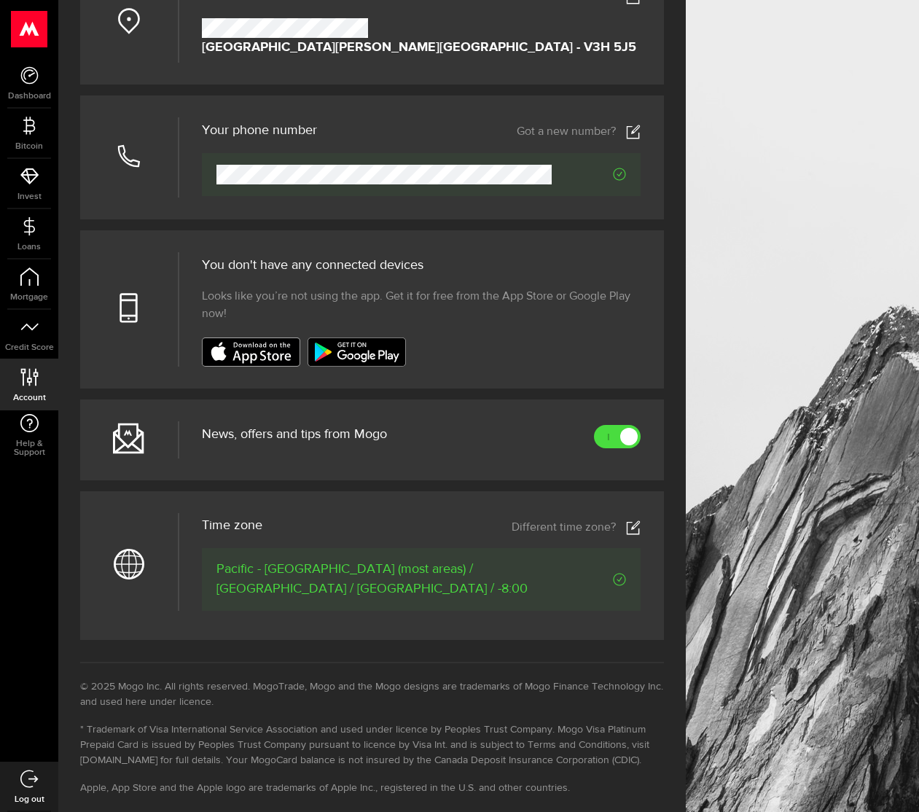
scroll to position [425, 0]
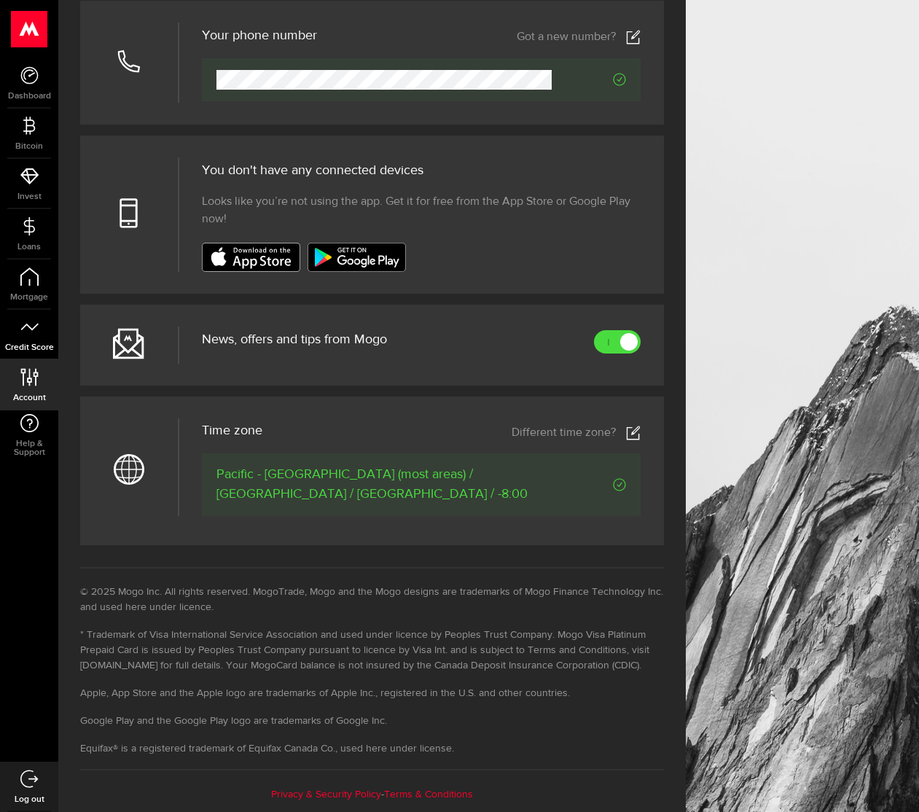
click at [34, 316] on link "Credit Score" at bounding box center [29, 335] width 58 height 50
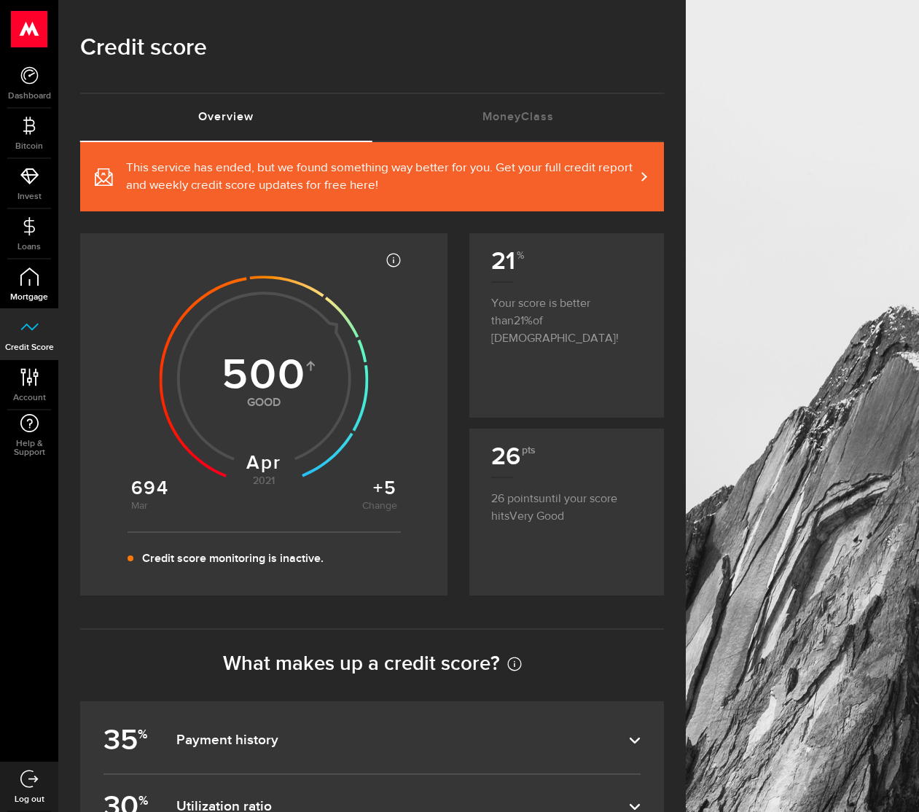
click at [20, 280] on icon at bounding box center [29, 277] width 18 height 18
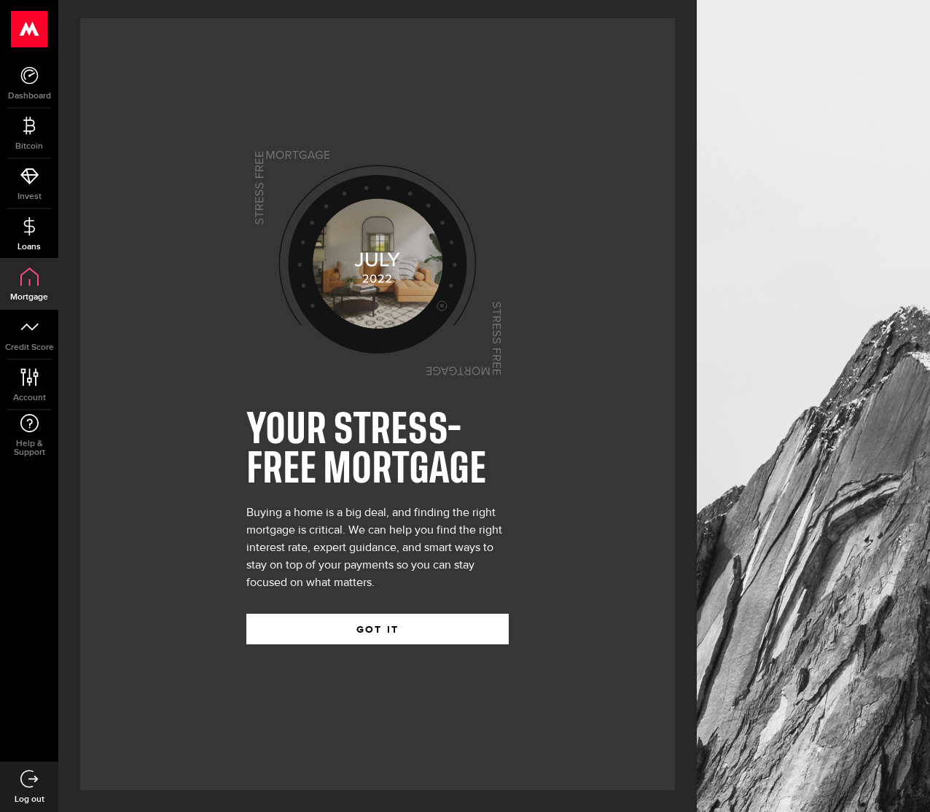
click at [41, 234] on link "Loans" at bounding box center [29, 234] width 58 height 50
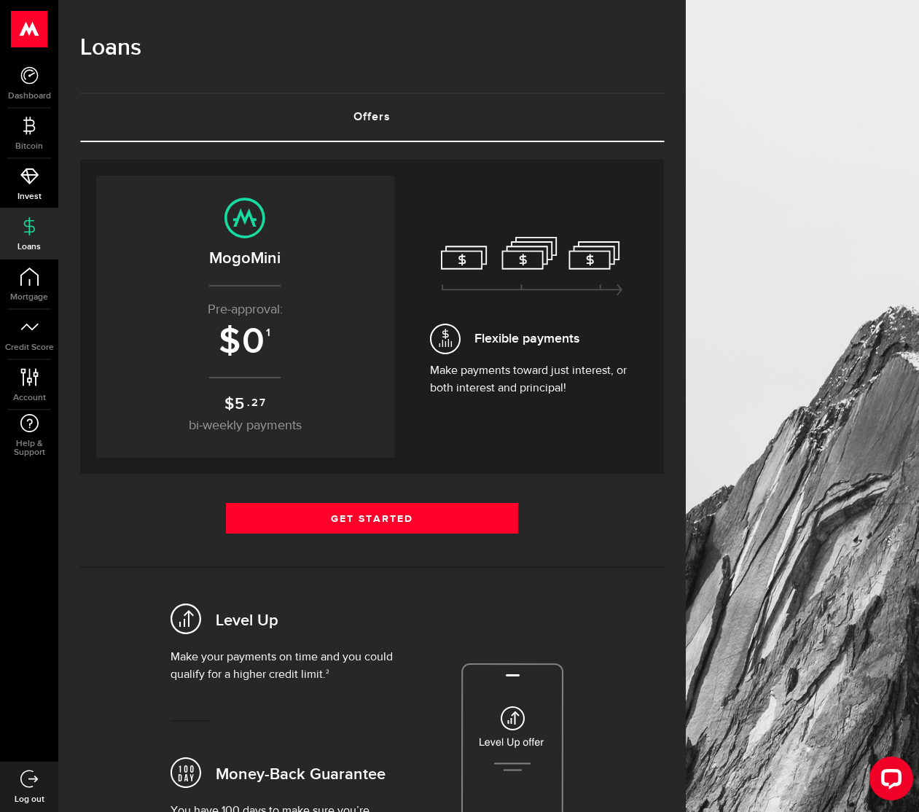
click at [31, 190] on link "Invest" at bounding box center [29, 184] width 58 height 50
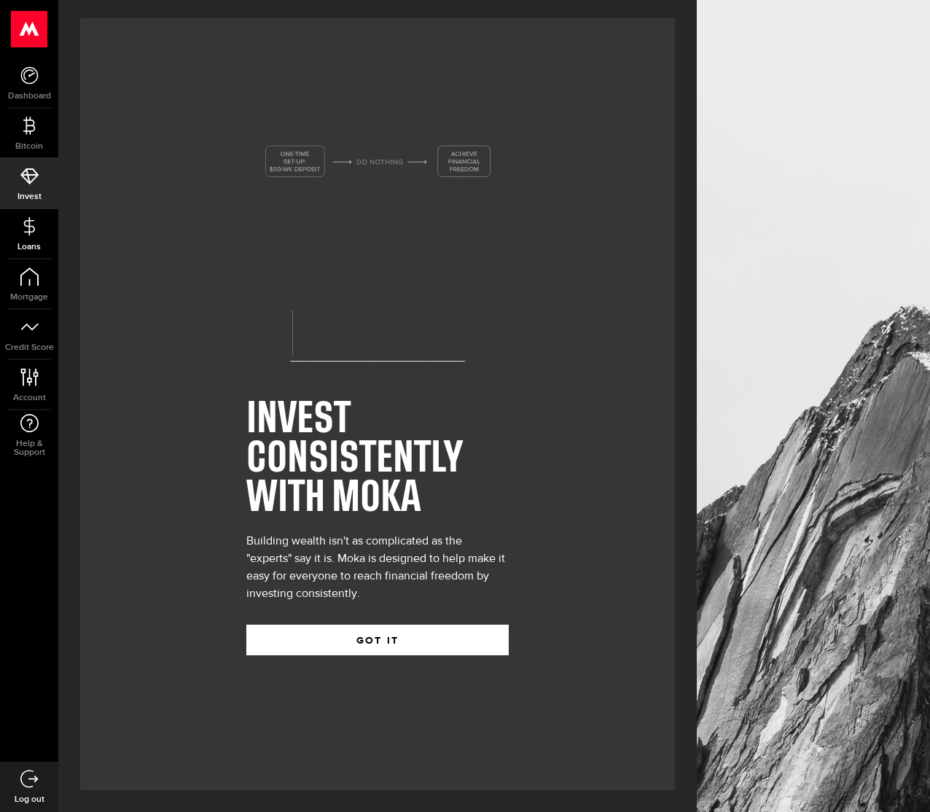
click at [31, 230] on icon at bounding box center [29, 226] width 18 height 18
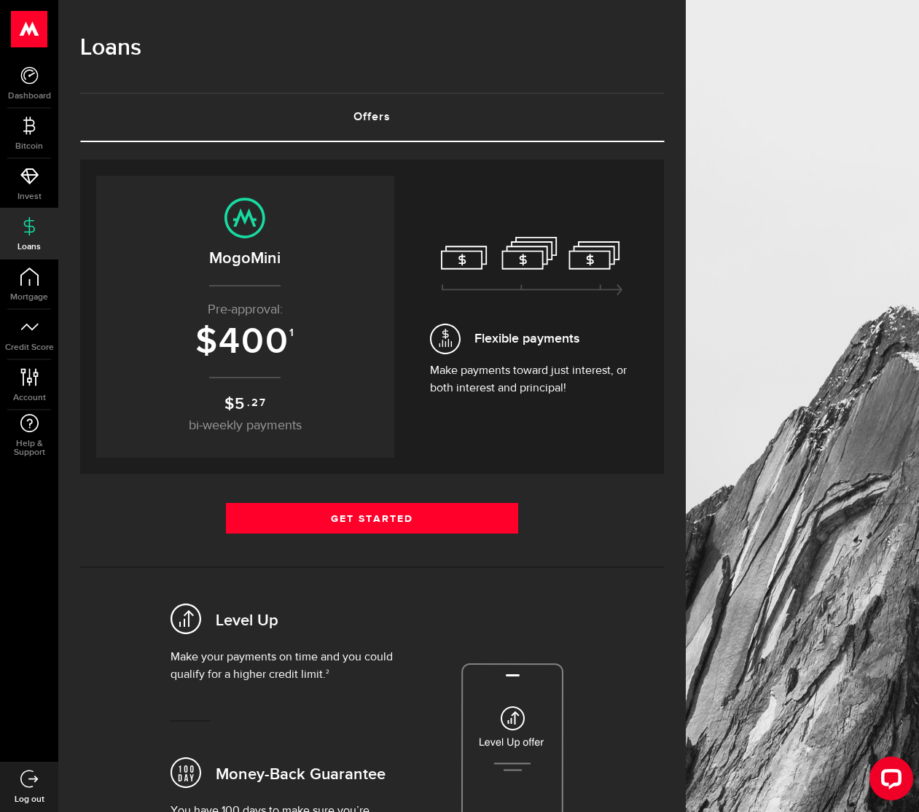
click at [255, 224] on icon at bounding box center [245, 218] width 41 height 41
click at [255, 263] on h2 "MogoMini" at bounding box center [245, 258] width 269 height 24
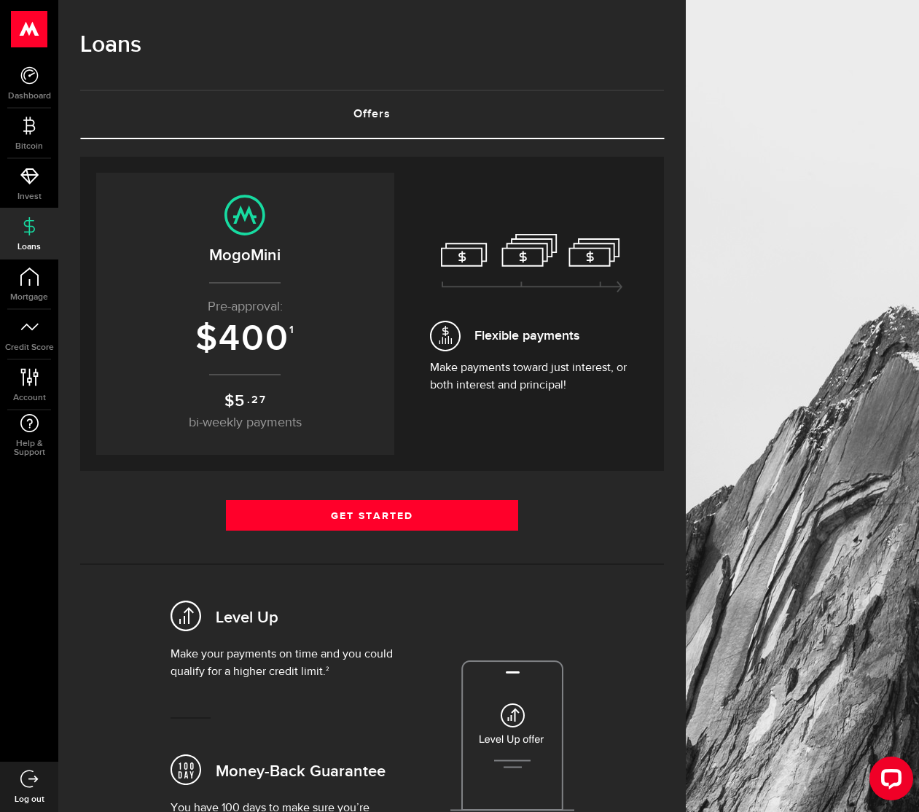
scroll to position [17, 0]
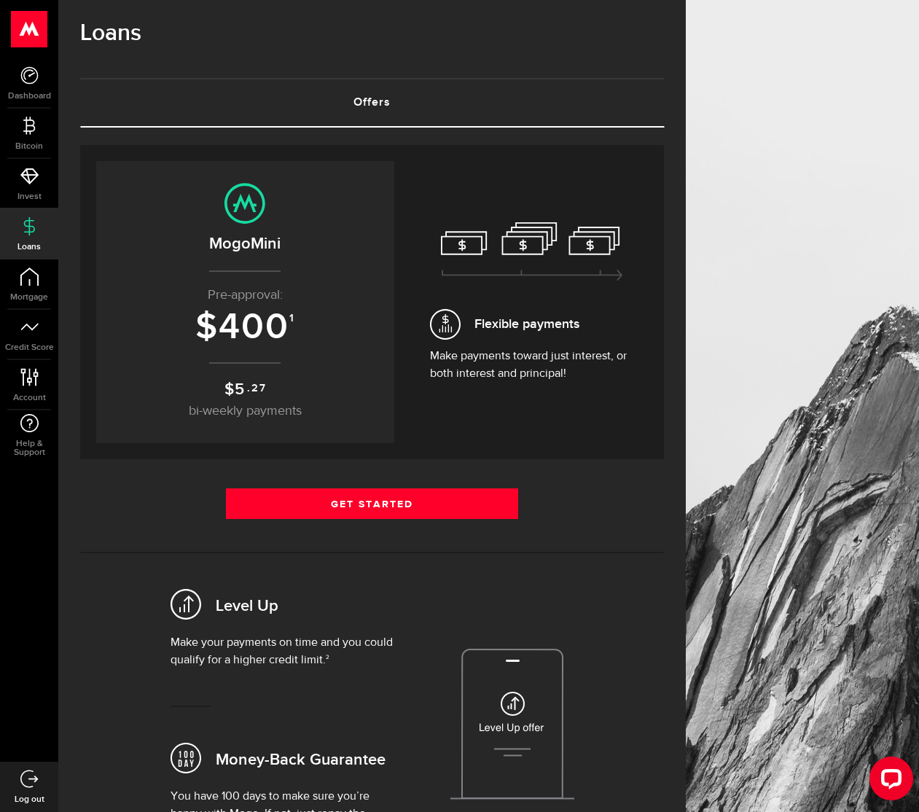
drag, startPoint x: 136, startPoint y: 432, endPoint x: 158, endPoint y: 462, distance: 38.1
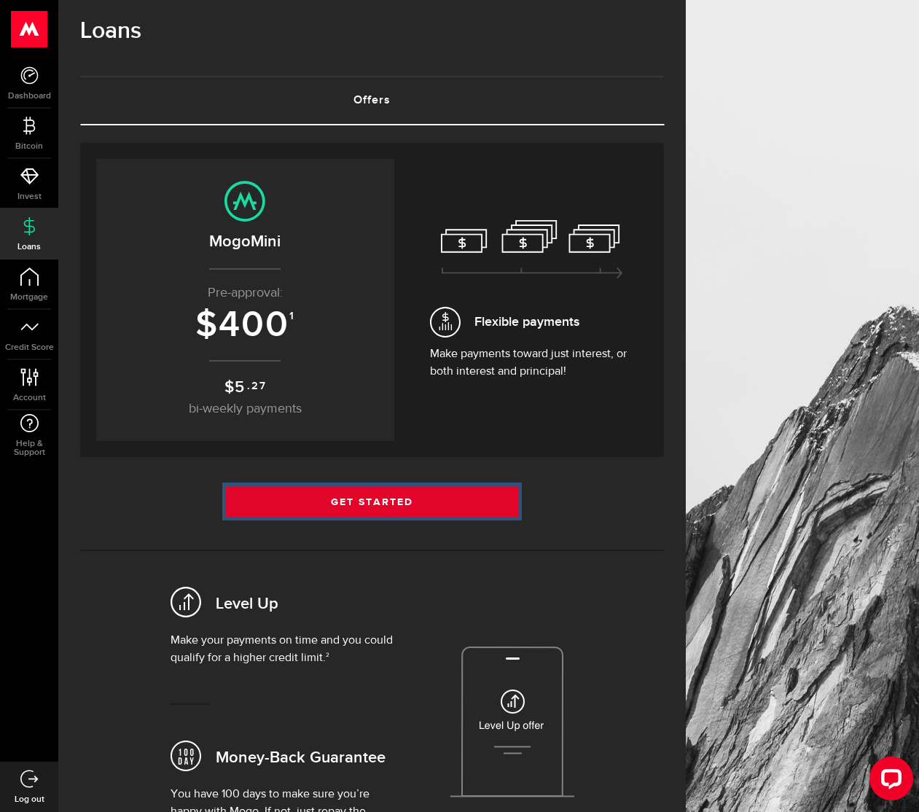
click at [276, 494] on link "Get Started" at bounding box center [372, 501] width 292 height 31
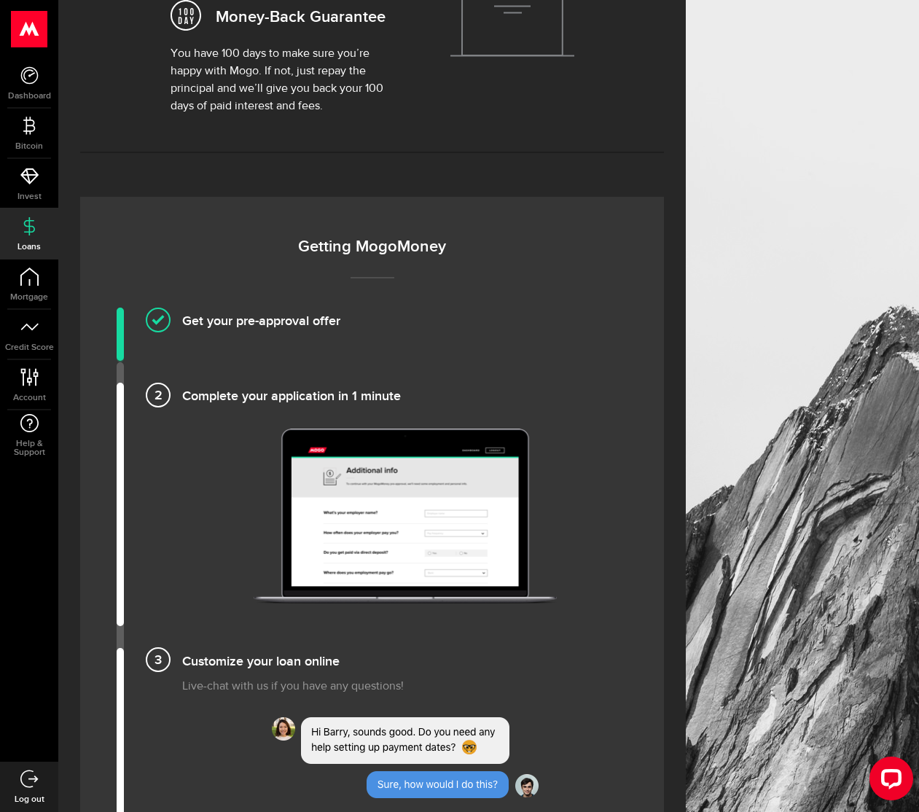
scroll to position [983, 0]
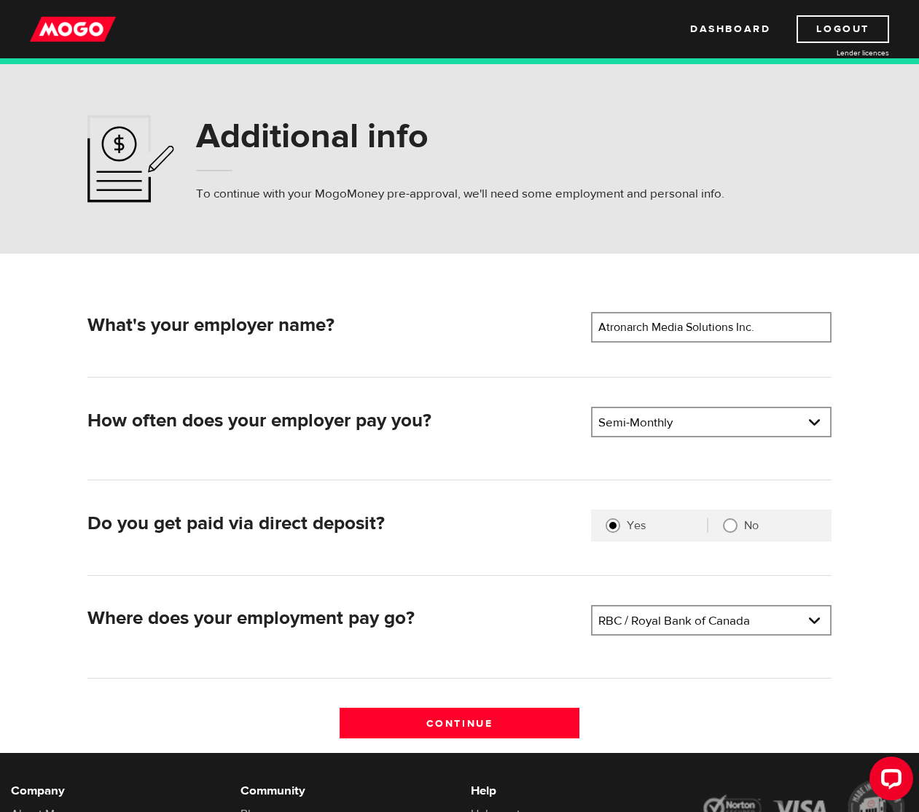
drag, startPoint x: 146, startPoint y: 459, endPoint x: 120, endPoint y: 149, distance: 310.9
click at [82, 42] on img at bounding box center [73, 29] width 86 height 28
